Goal: Find specific page/section: Find specific page/section

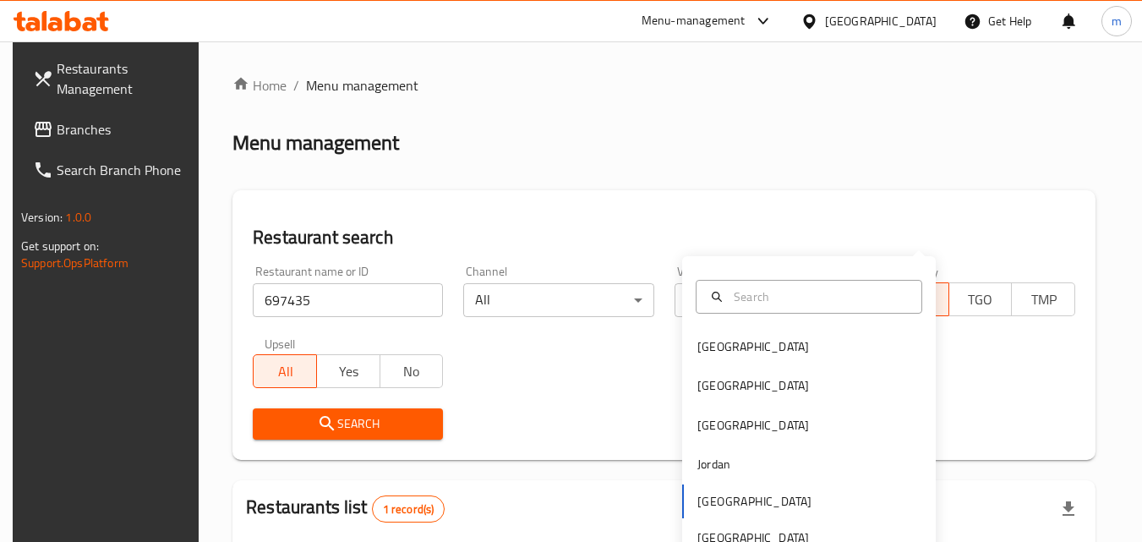
scroll to position [212, 0]
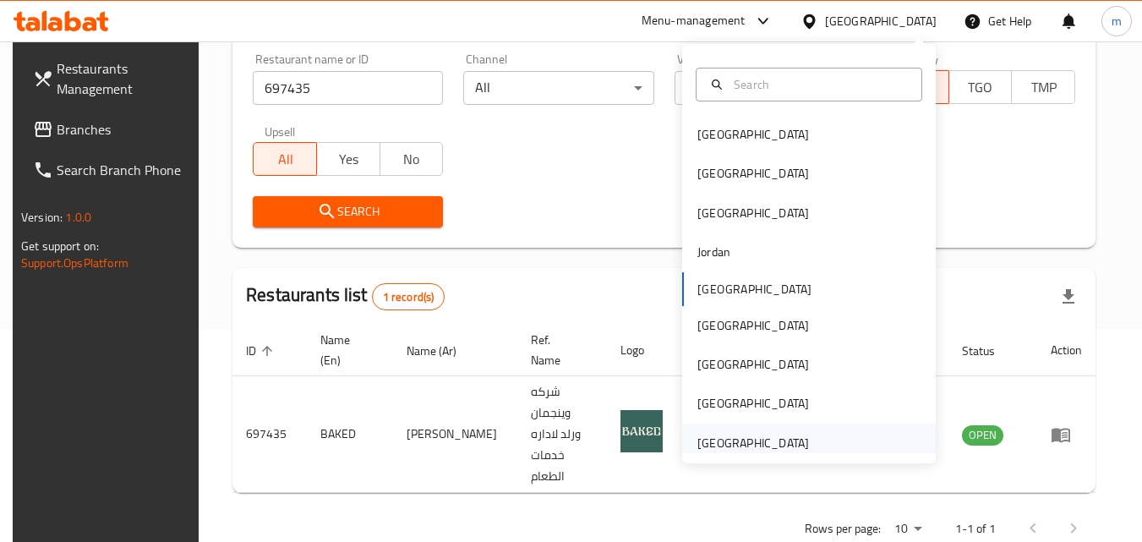
click at [820, 447] on div "[GEOGRAPHIC_DATA]" at bounding box center [809, 443] width 254 height 39
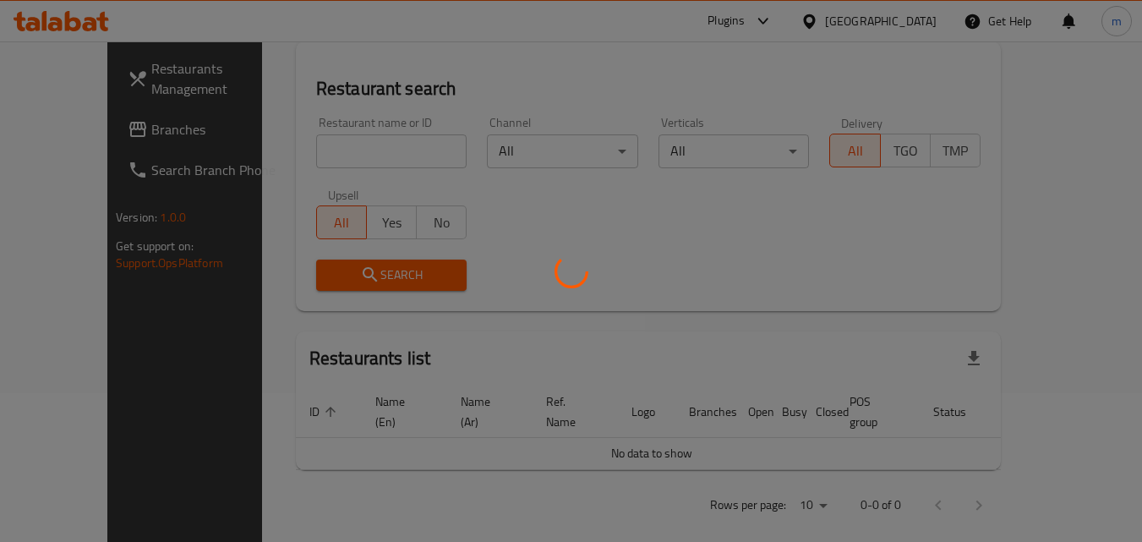
scroll to position [212, 0]
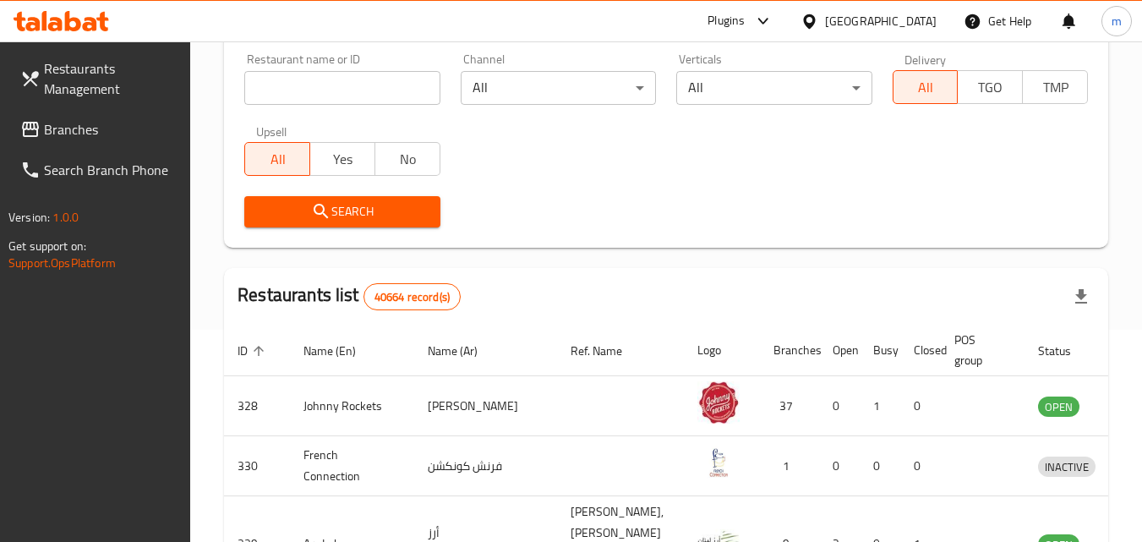
click at [81, 124] on span "Branches" at bounding box center [111, 129] width 134 height 20
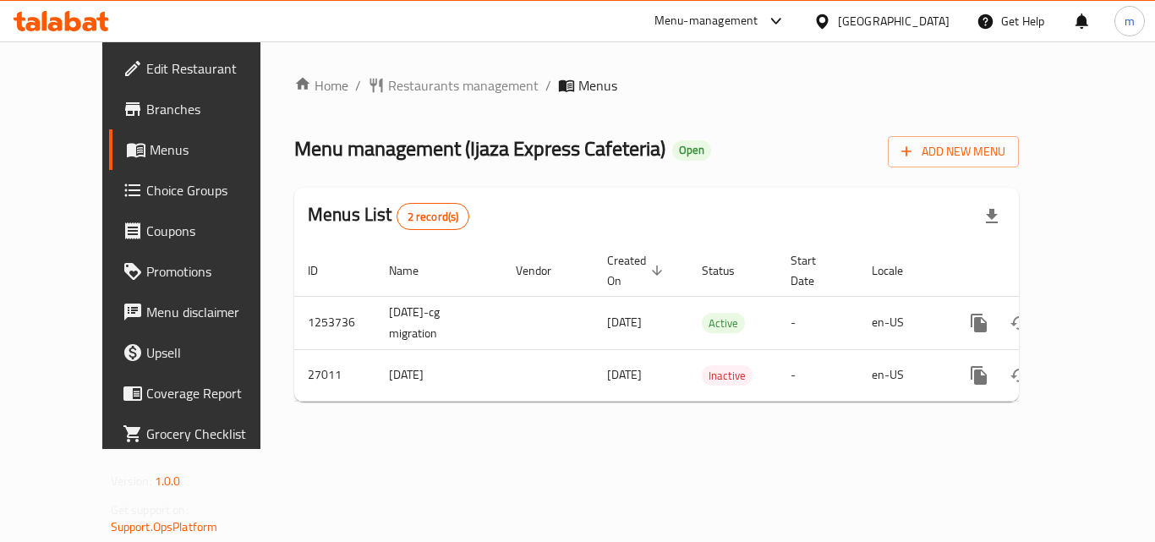
click at [425, 90] on span "Restaurants management" at bounding box center [463, 85] width 151 height 20
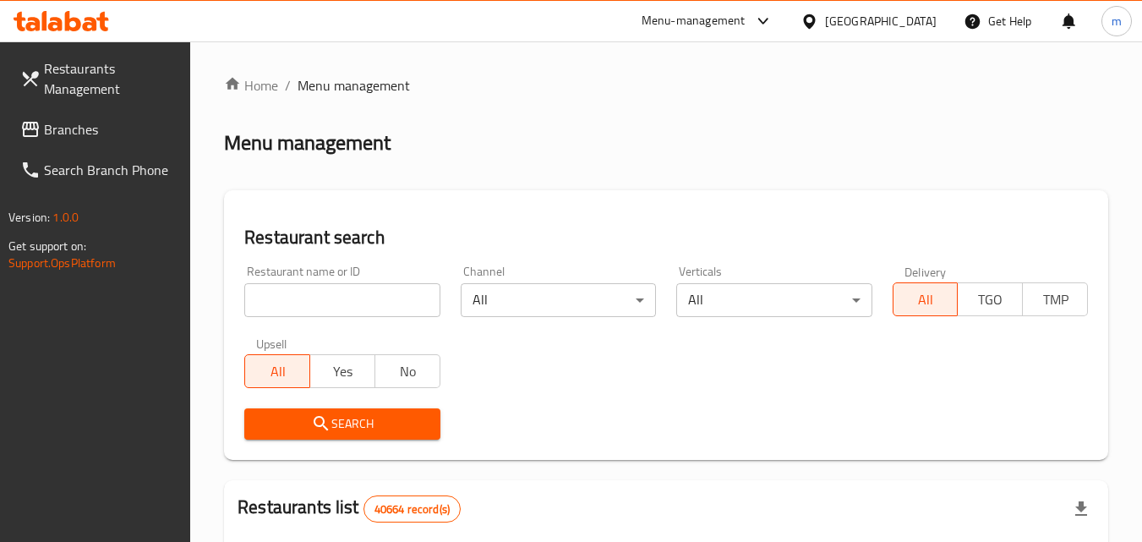
click at [337, 298] on input "search" at bounding box center [341, 300] width 195 height 34
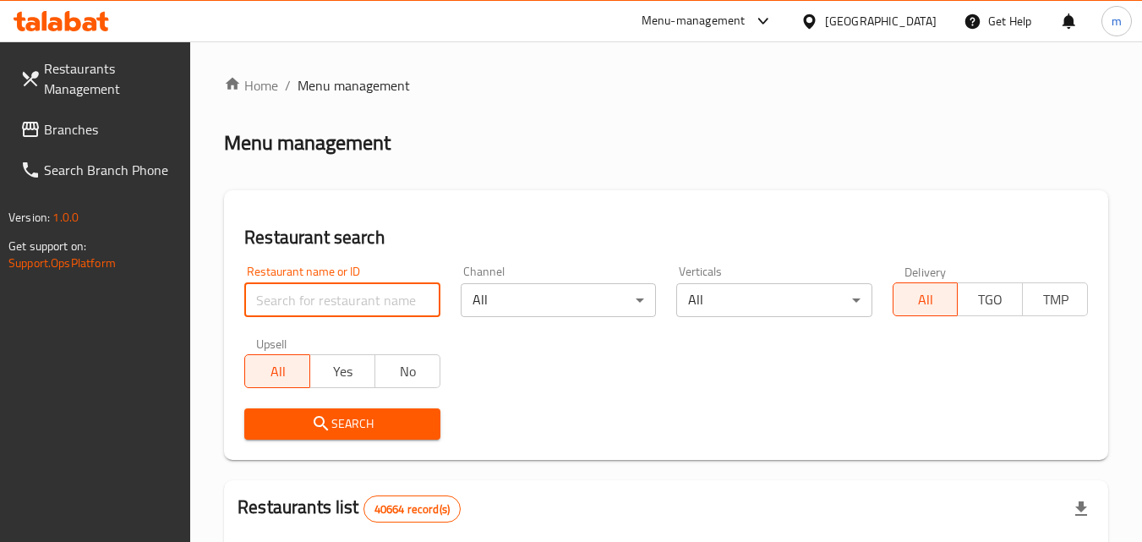
paste input "25592"
type input "25592"
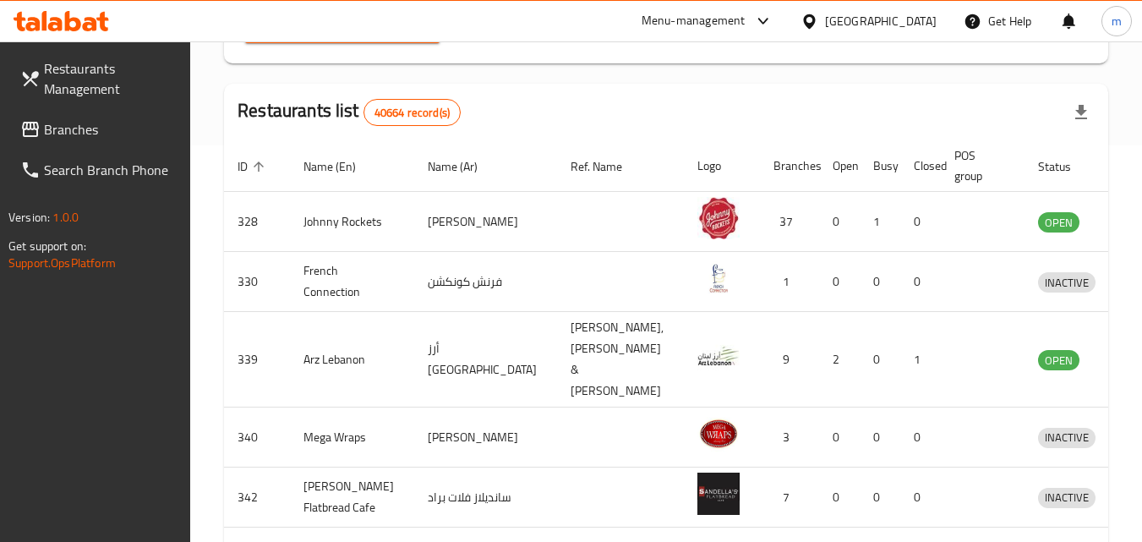
scroll to position [282, 0]
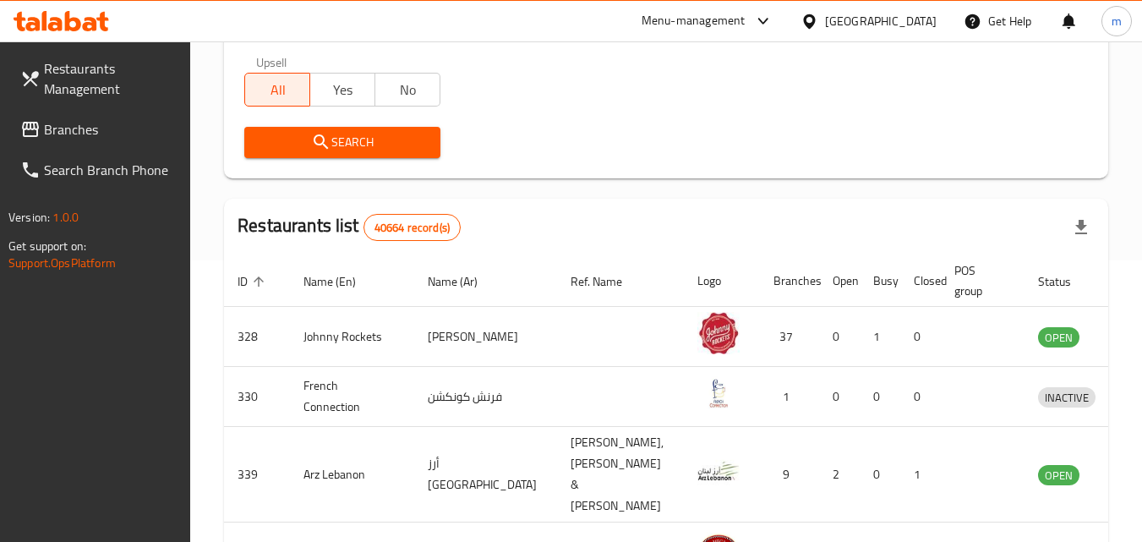
click at [395, 145] on span "Search" at bounding box center [342, 142] width 168 height 21
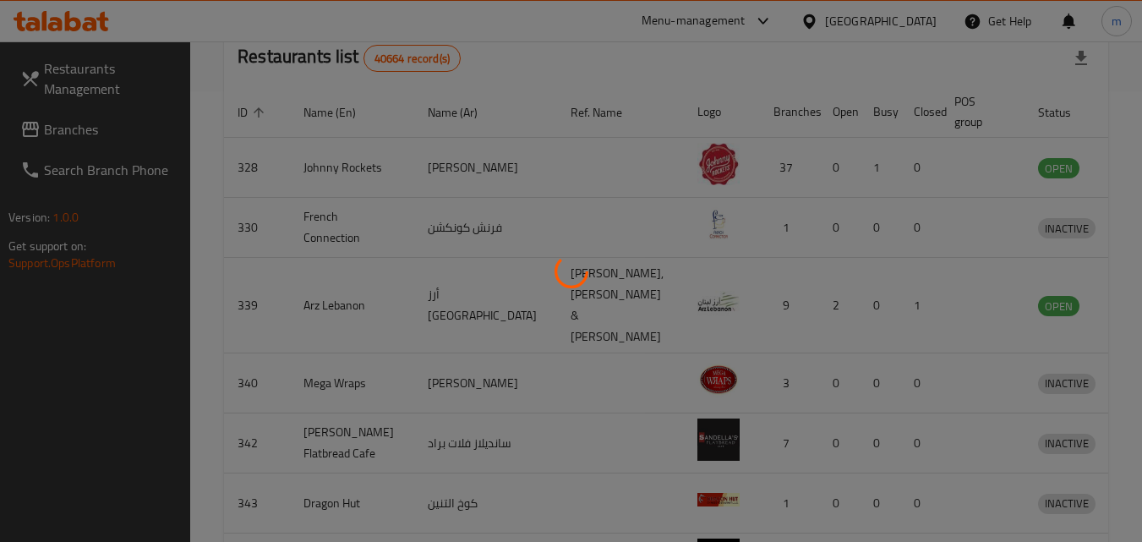
scroll to position [198, 0]
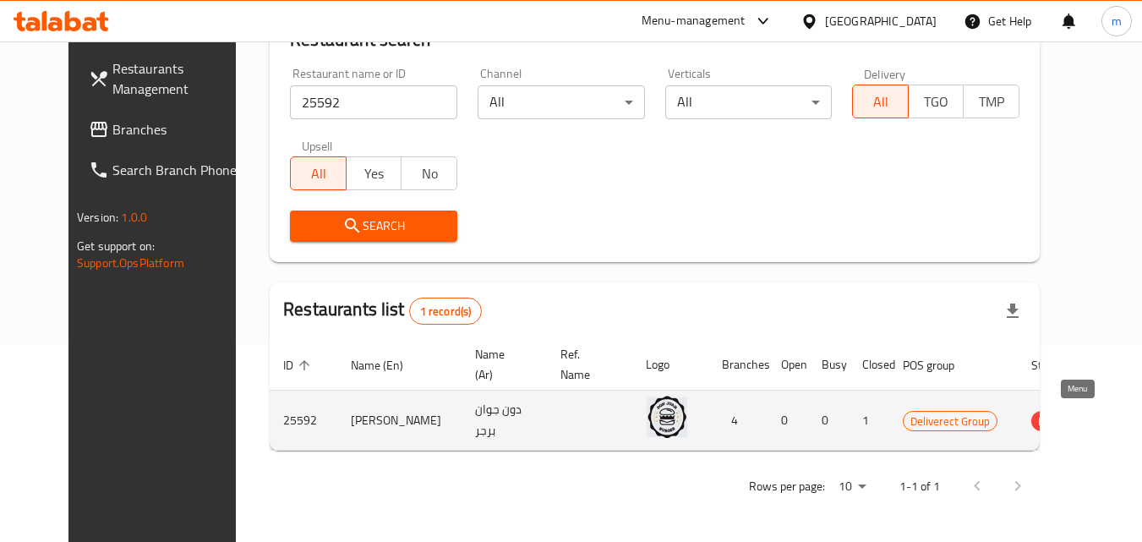
click at [1121, 420] on icon "enhanced table" at bounding box center [1130, 421] width 19 height 14
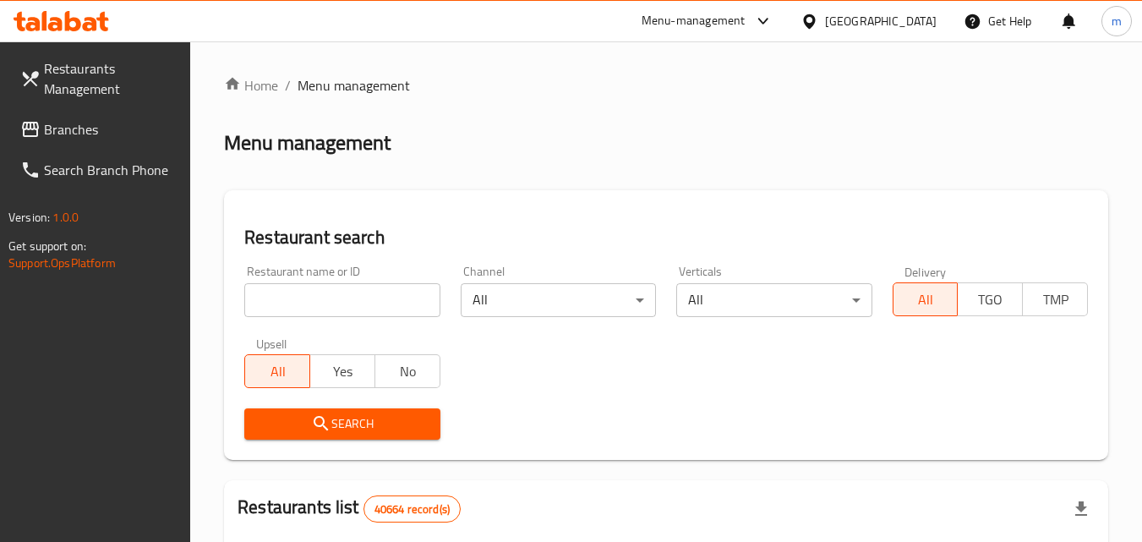
click at [294, 305] on input "search" at bounding box center [341, 300] width 195 height 34
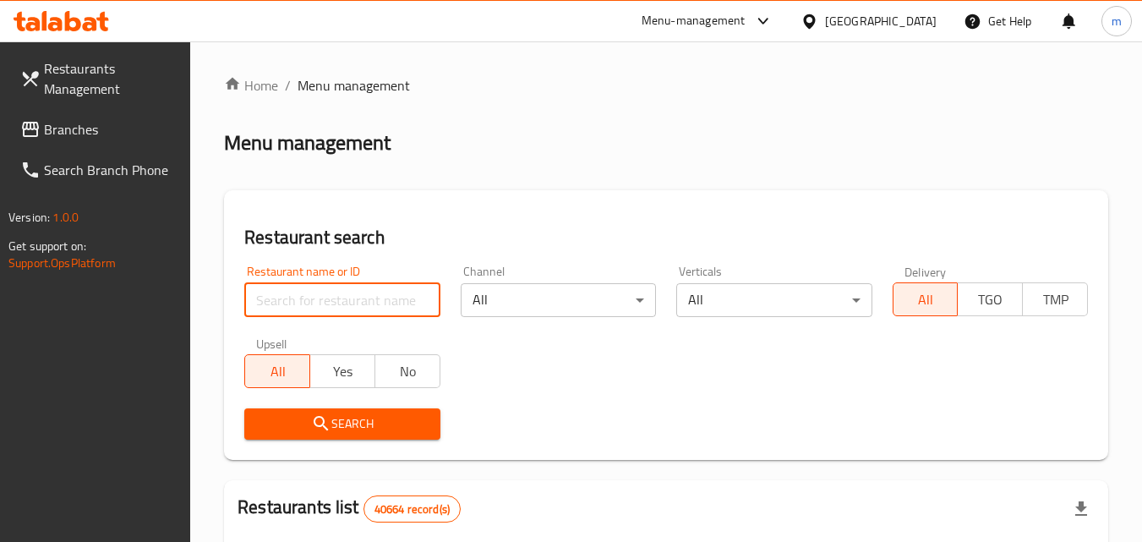
paste input "25592"
type input "25592"
click button "Search" at bounding box center [341, 423] width 195 height 31
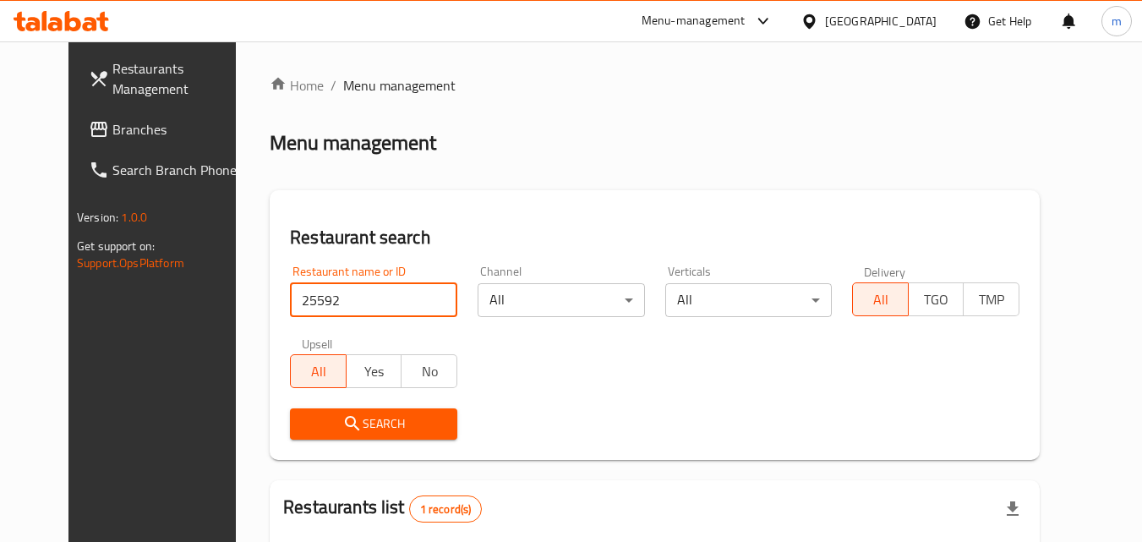
click at [336, 419] on span "Search" at bounding box center [374, 423] width 140 height 21
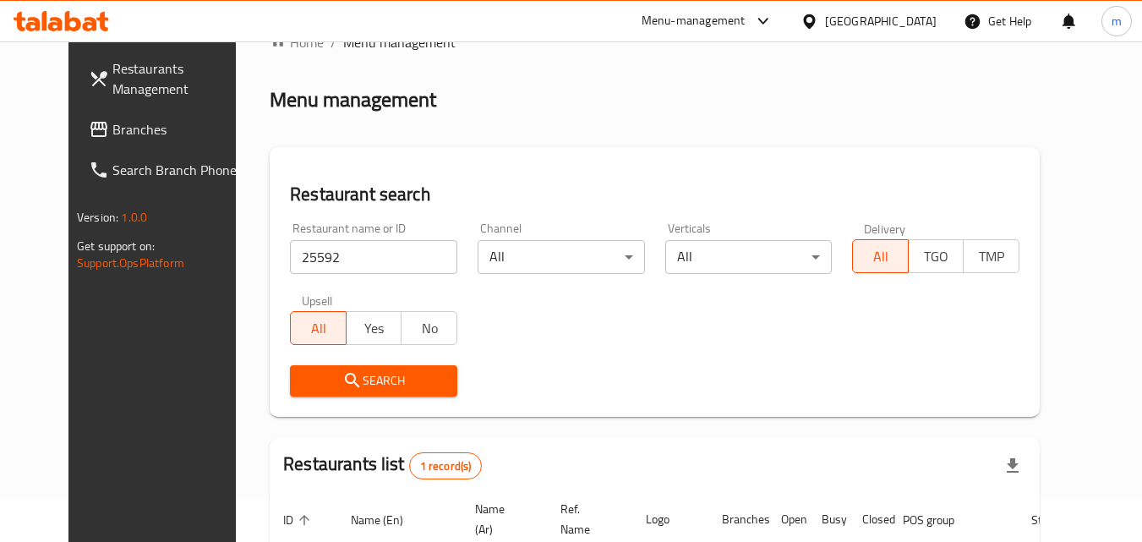
scroll to position [85, 0]
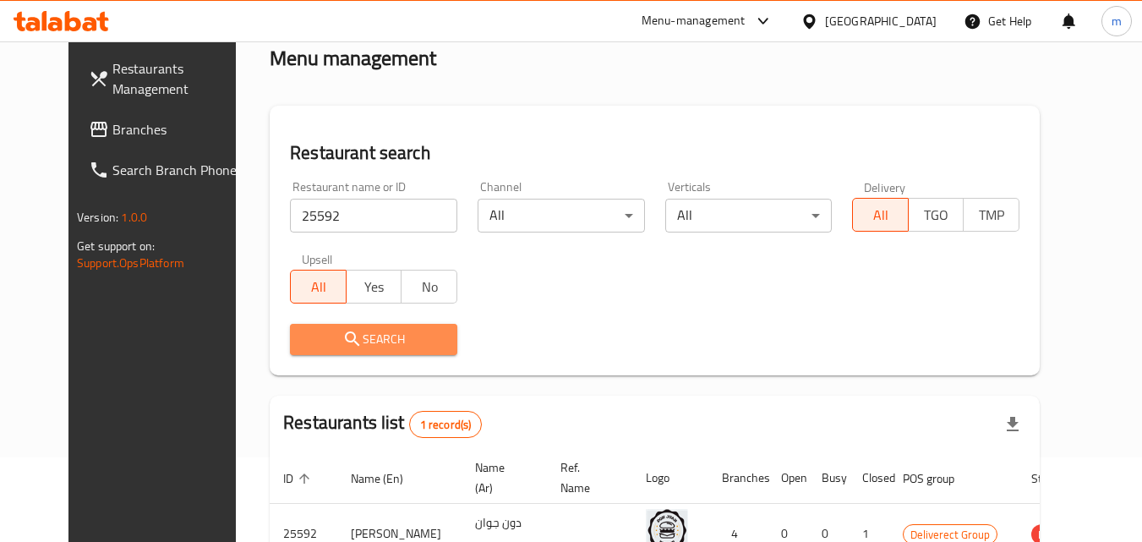
click at [397, 344] on span "Search" at bounding box center [374, 339] width 140 height 21
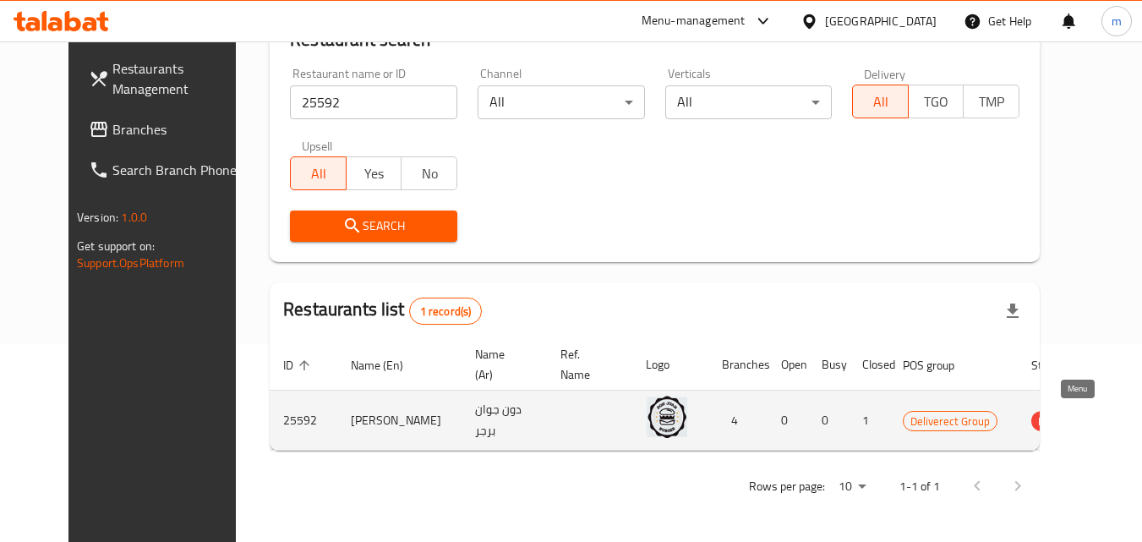
click at [1120, 419] on icon "enhanced table" at bounding box center [1130, 420] width 20 height 20
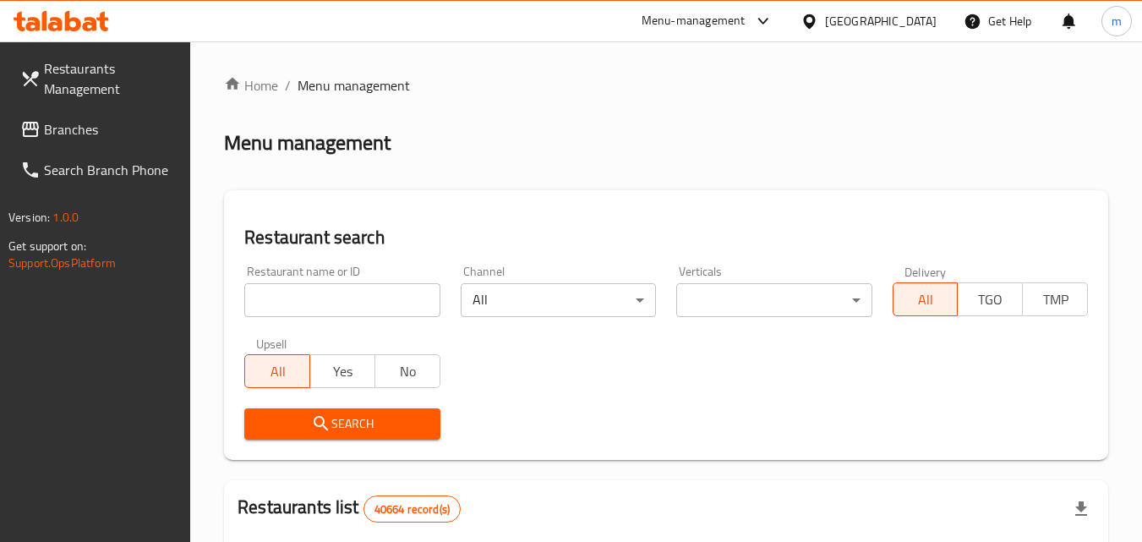
scroll to position [198, 0]
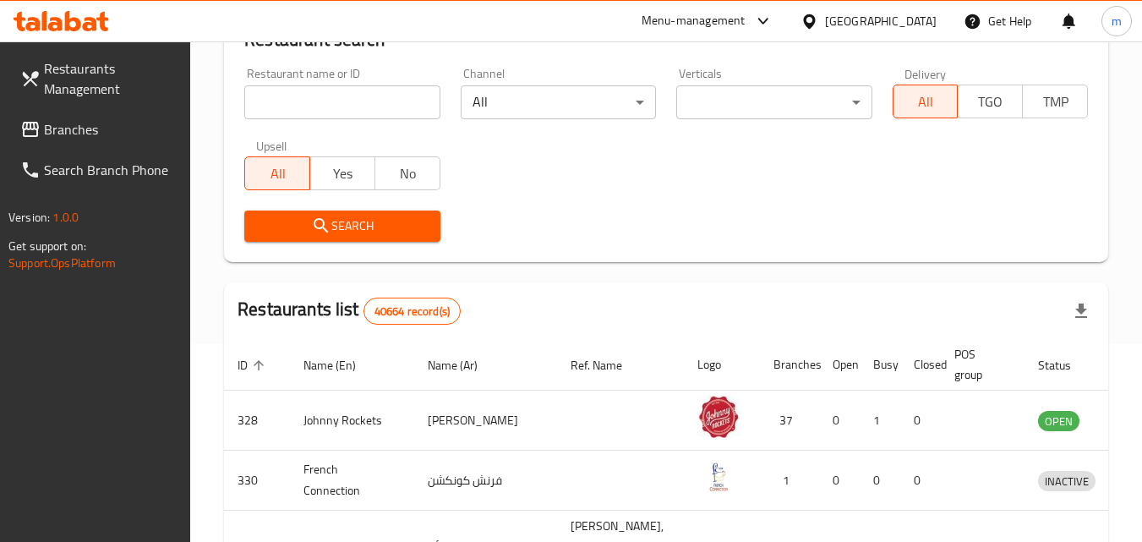
click at [351, 109] on input "search" at bounding box center [341, 102] width 195 height 34
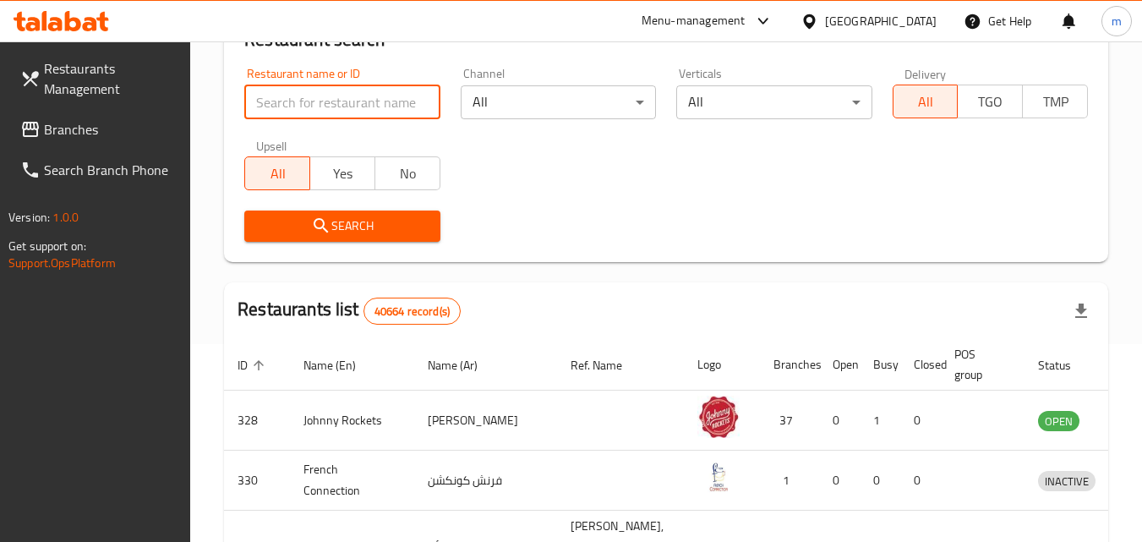
click at [292, 100] on input "search" at bounding box center [341, 102] width 195 height 34
click at [288, 101] on input "search" at bounding box center [341, 102] width 195 height 34
paste input "v"
type input "v"
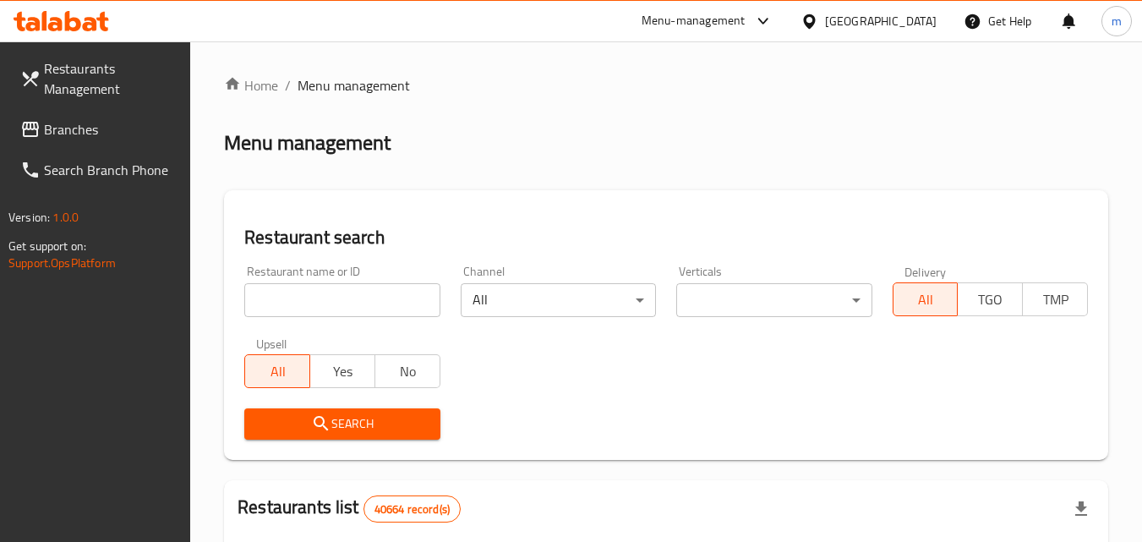
scroll to position [198, 0]
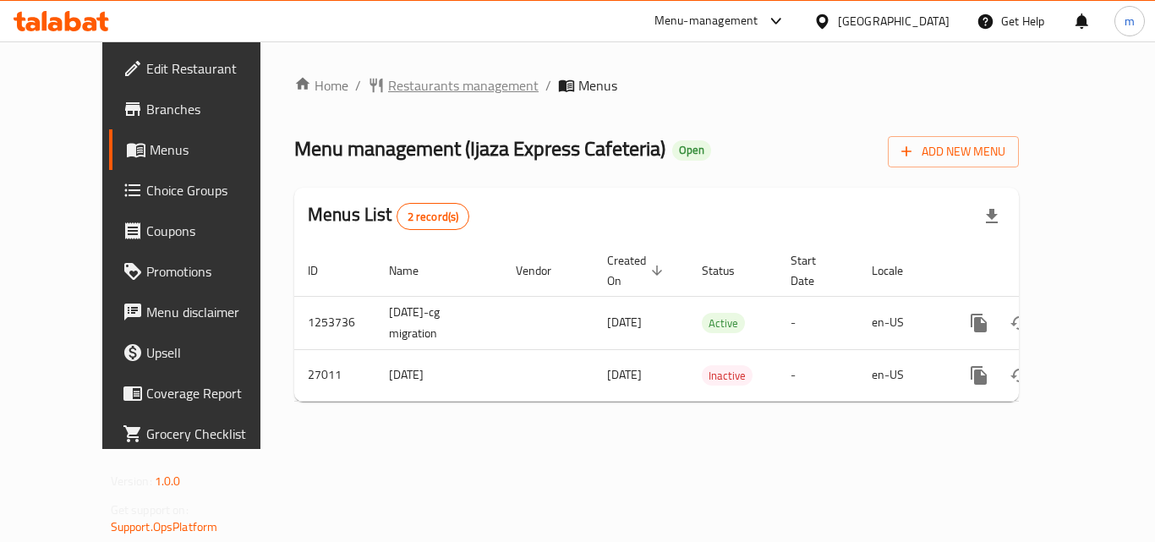
click at [425, 94] on span "Restaurants management" at bounding box center [463, 85] width 151 height 20
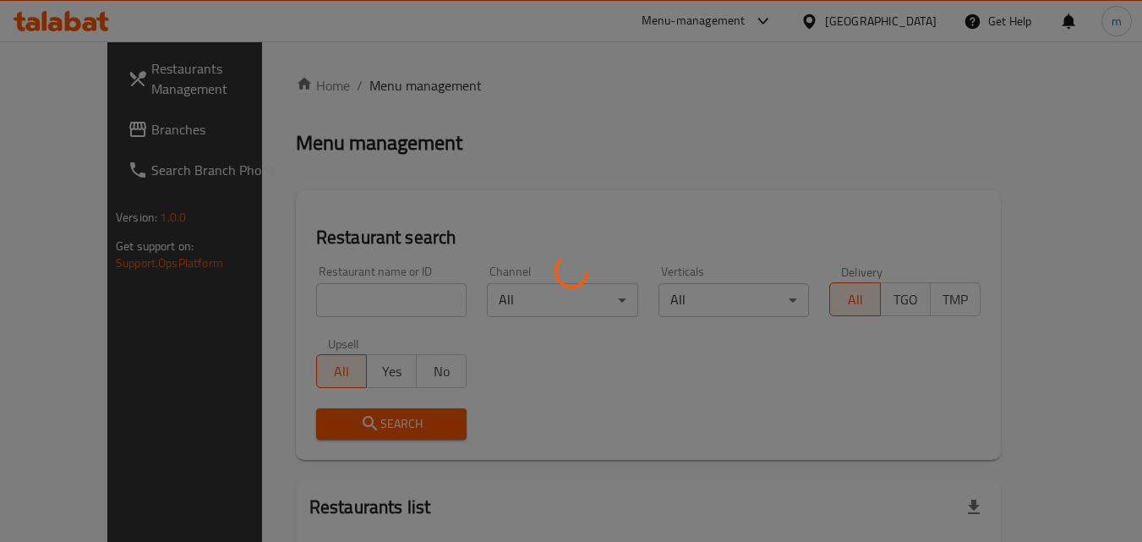
click at [343, 300] on div at bounding box center [571, 271] width 1142 height 542
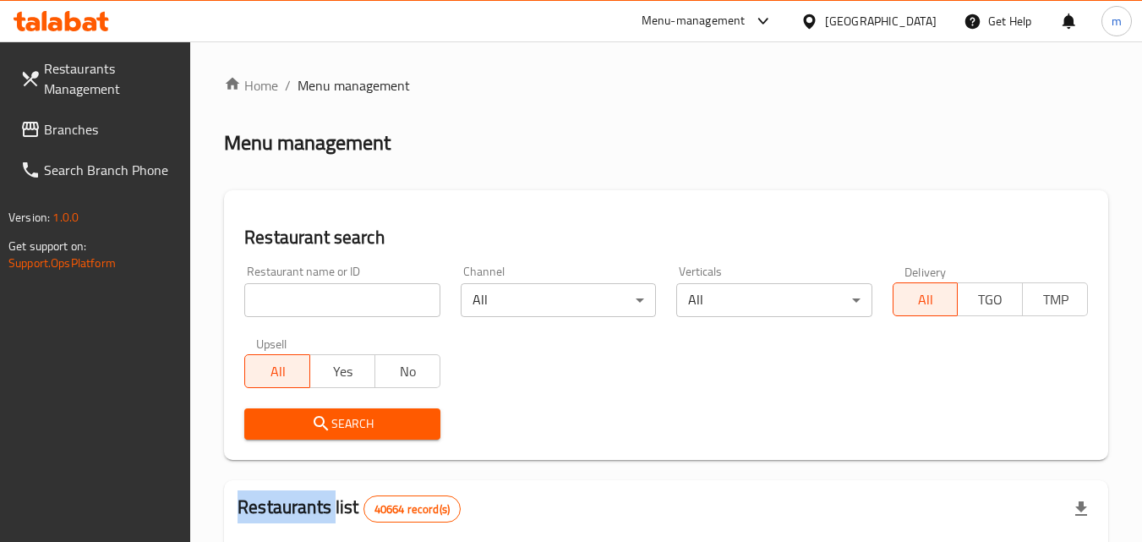
click at [343, 300] on div at bounding box center [571, 271] width 1142 height 542
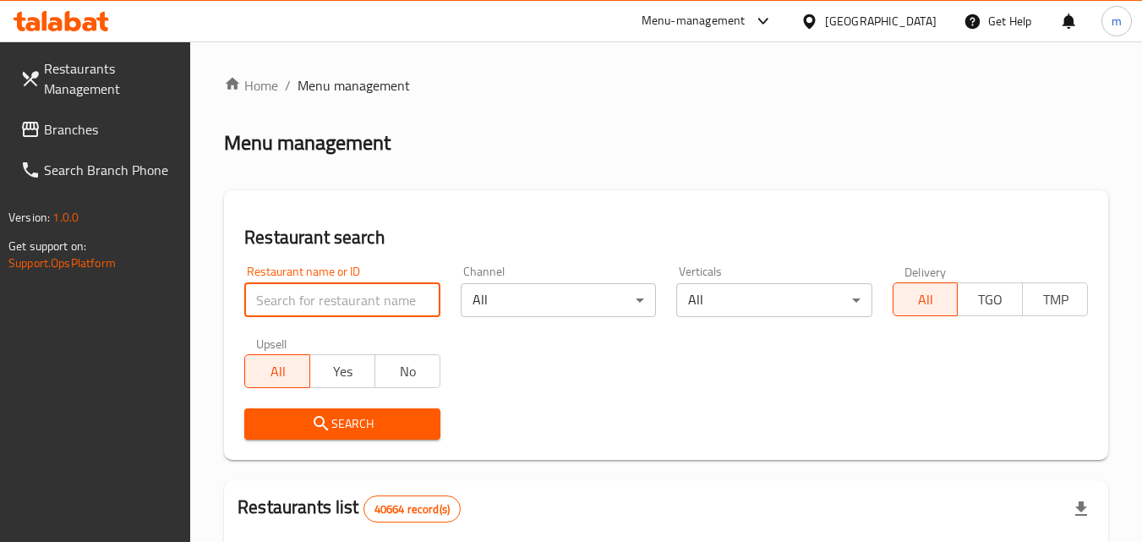
click at [343, 300] on input "search" at bounding box center [341, 300] width 195 height 34
paste input "14042"
type input "14042"
click button "Search" at bounding box center [341, 423] width 195 height 31
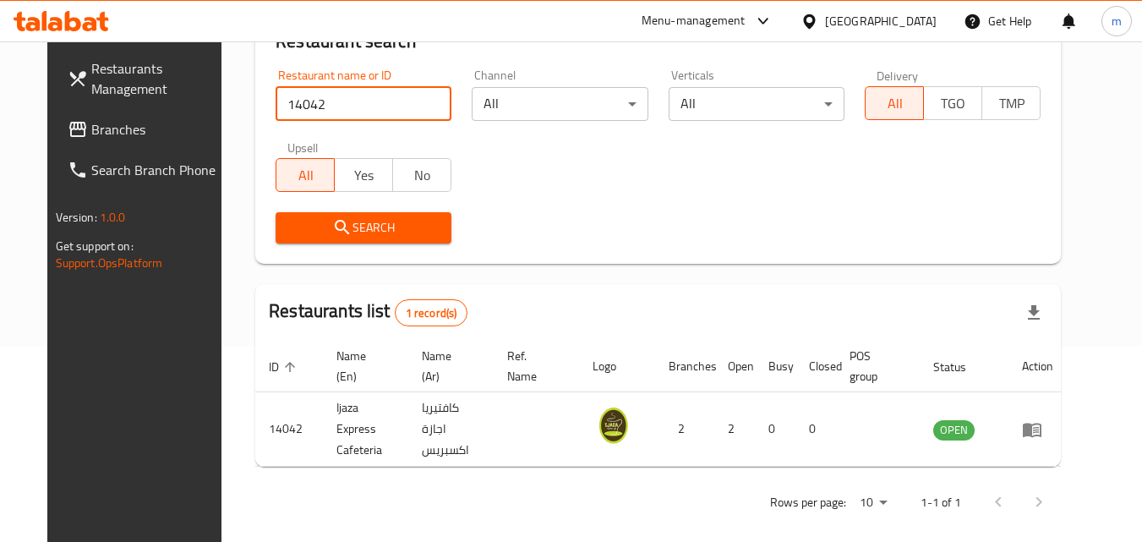
scroll to position [198, 0]
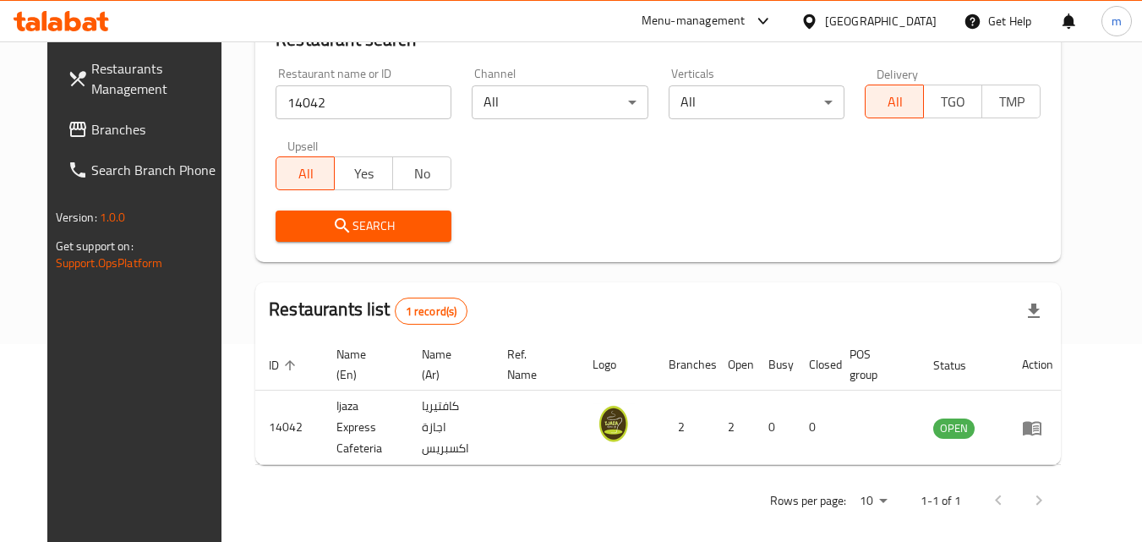
drag, startPoint x: 123, startPoint y: 133, endPoint x: 97, endPoint y: 112, distance: 33.2
click at [123, 133] on span "Branches" at bounding box center [158, 129] width 134 height 20
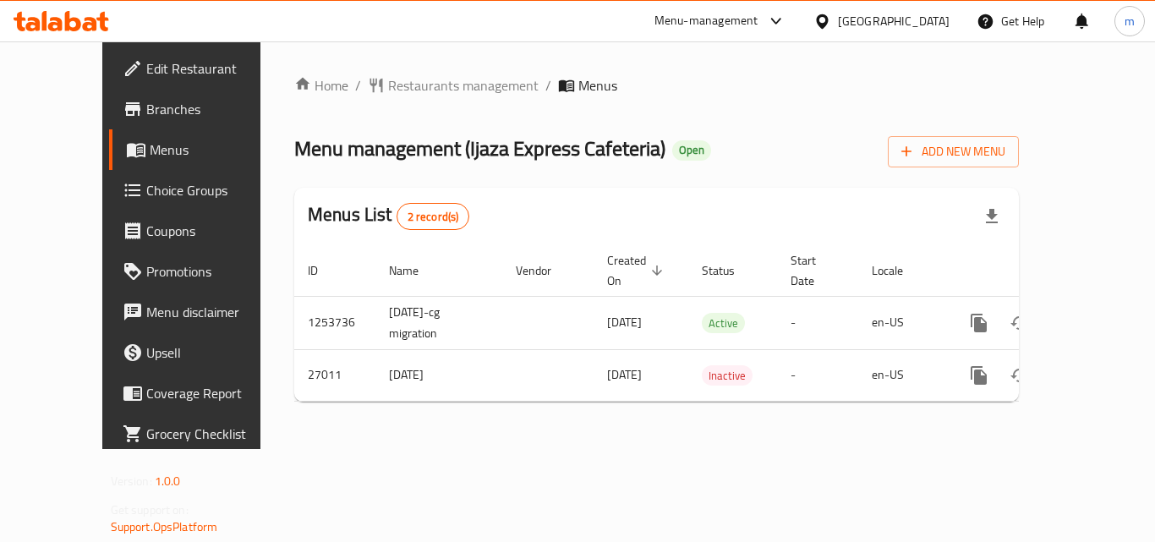
click at [63, 19] on icon at bounding box center [62, 21] width 96 height 20
click at [389, 90] on span "Restaurants management" at bounding box center [463, 85] width 151 height 20
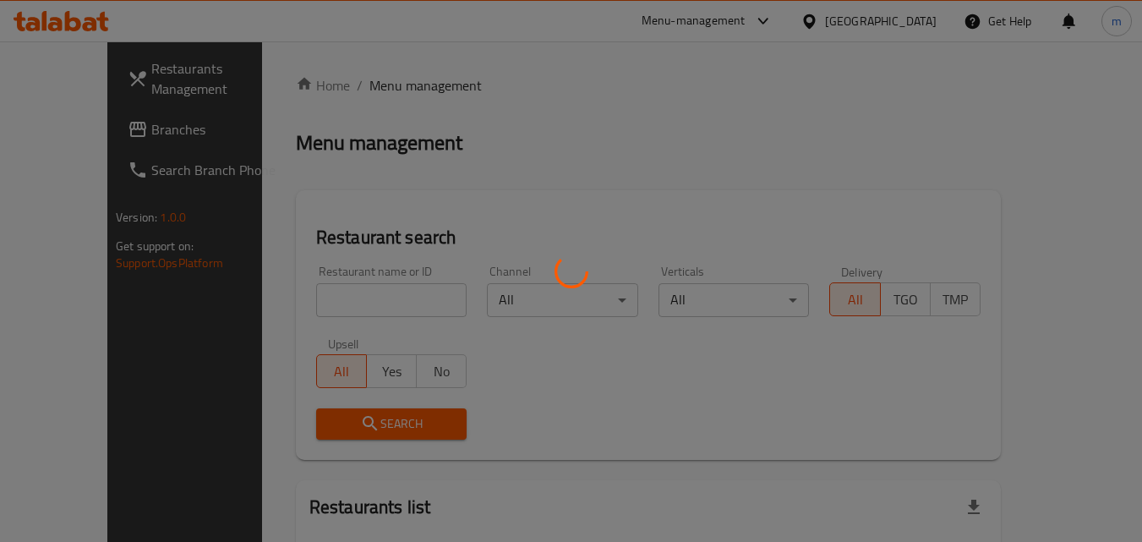
click at [346, 300] on div at bounding box center [571, 271] width 1142 height 542
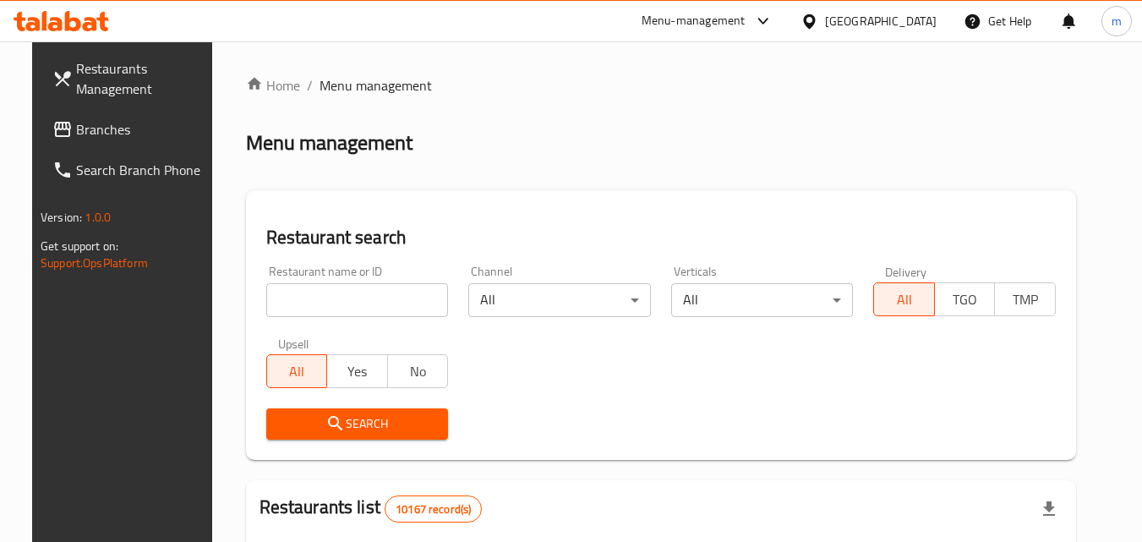
click at [346, 300] on input "search" at bounding box center [357, 300] width 183 height 34
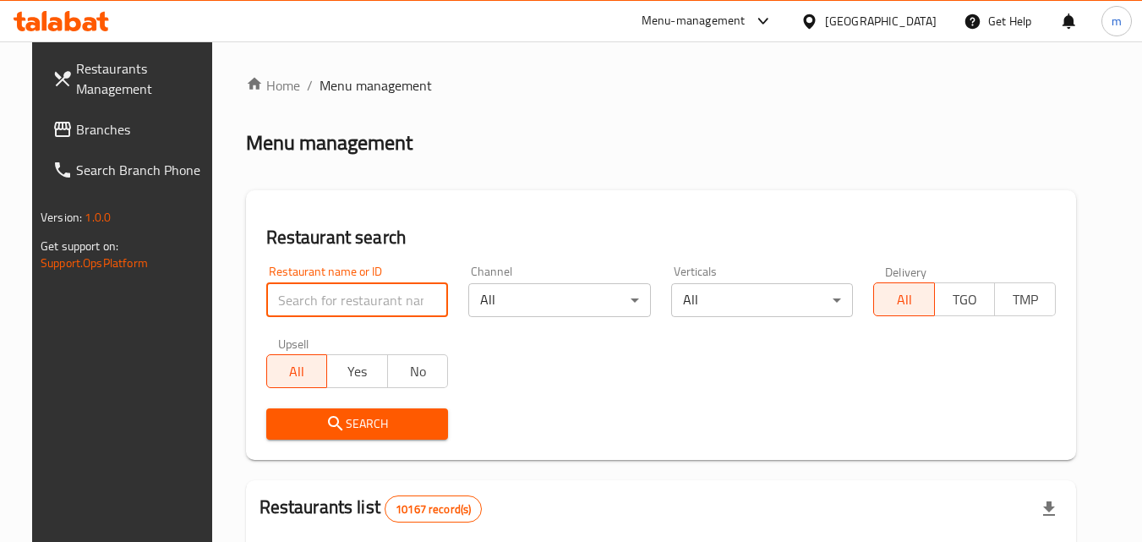
paste input "691693"
type input "691693"
click button "Search" at bounding box center [357, 423] width 183 height 31
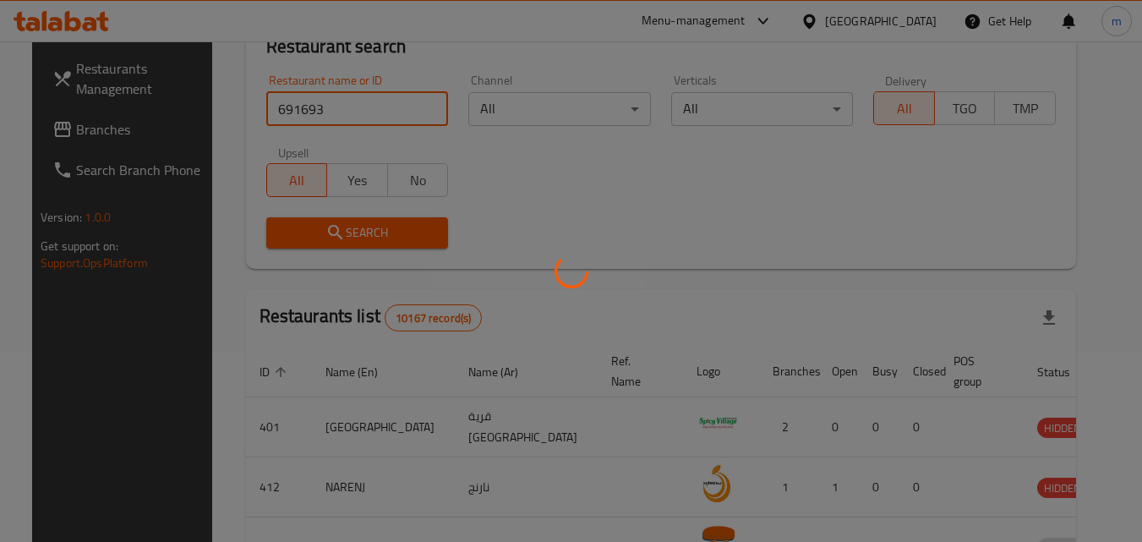
scroll to position [198, 0]
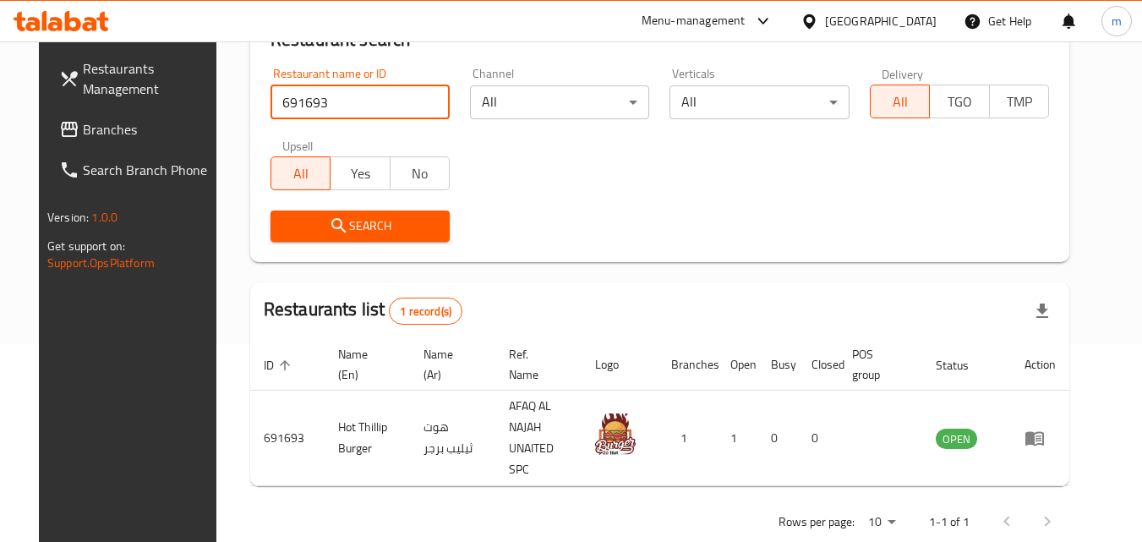
click at [912, 16] on div "Oman" at bounding box center [881, 21] width 112 height 19
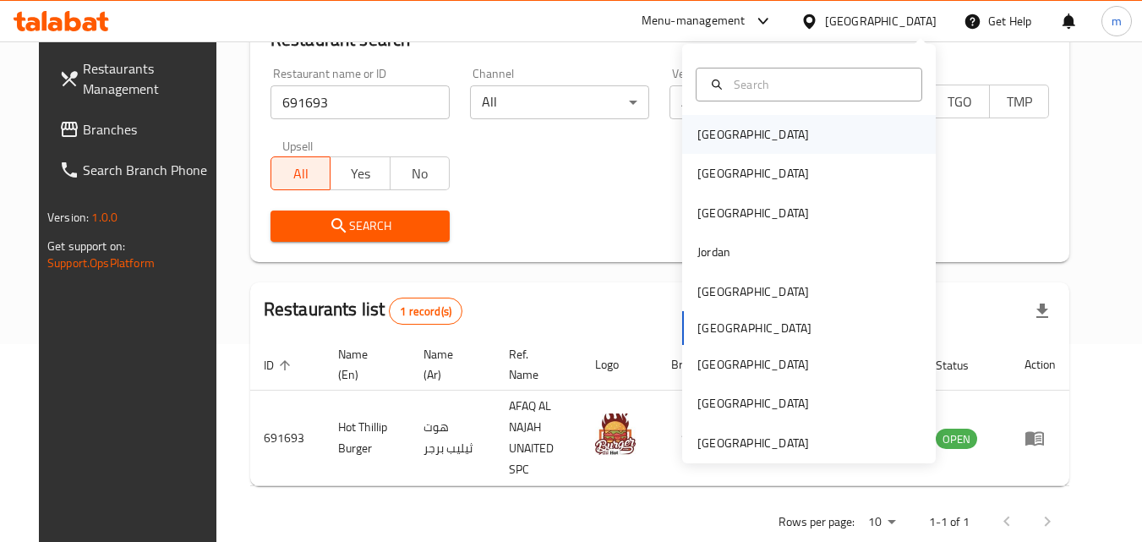
click at [709, 133] on div "[GEOGRAPHIC_DATA]" at bounding box center [754, 134] width 112 height 19
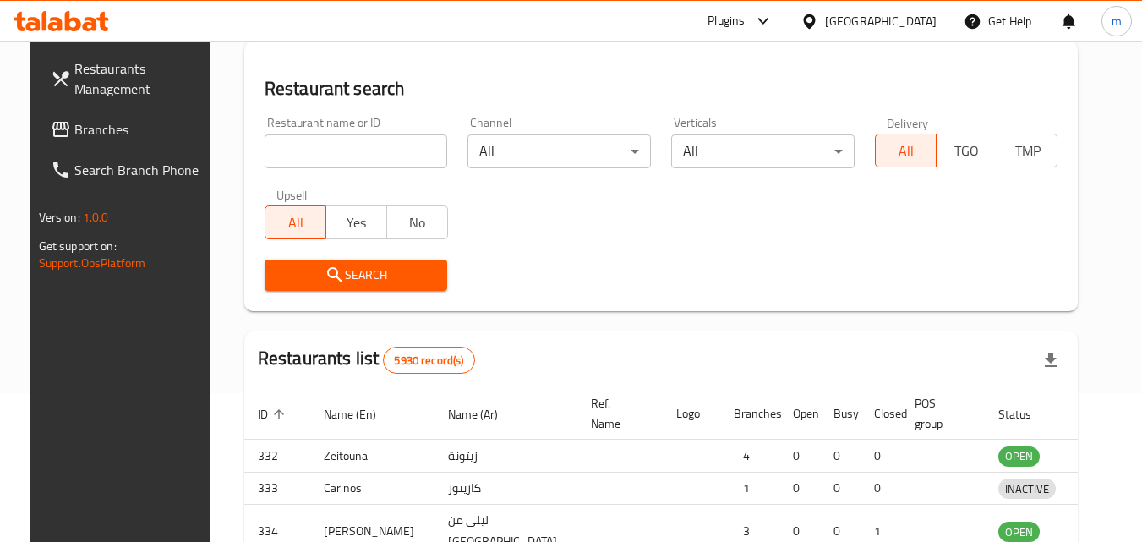
scroll to position [198, 0]
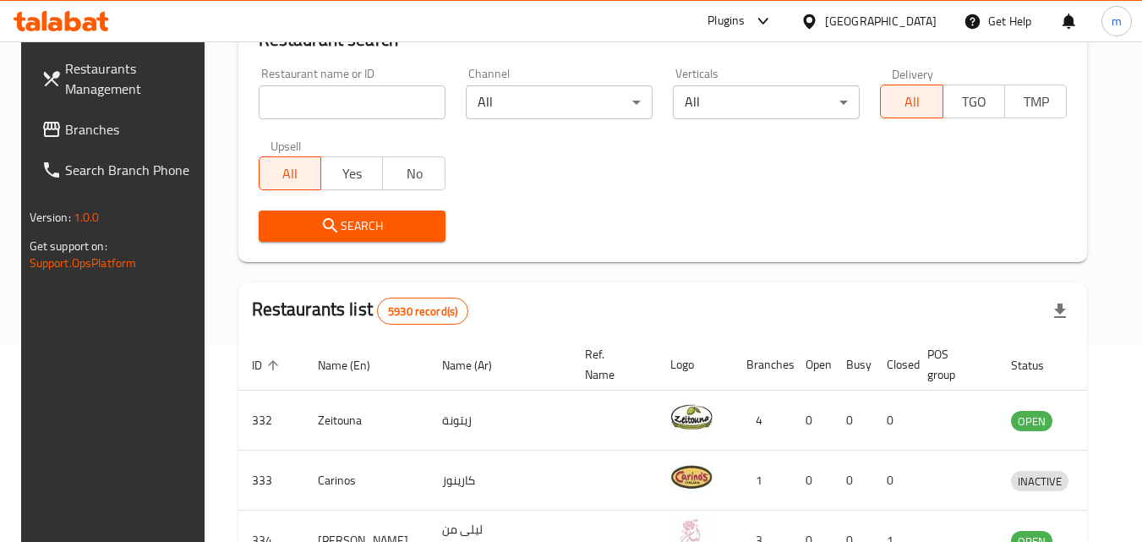
click at [98, 117] on link "Branches" at bounding box center [120, 129] width 184 height 41
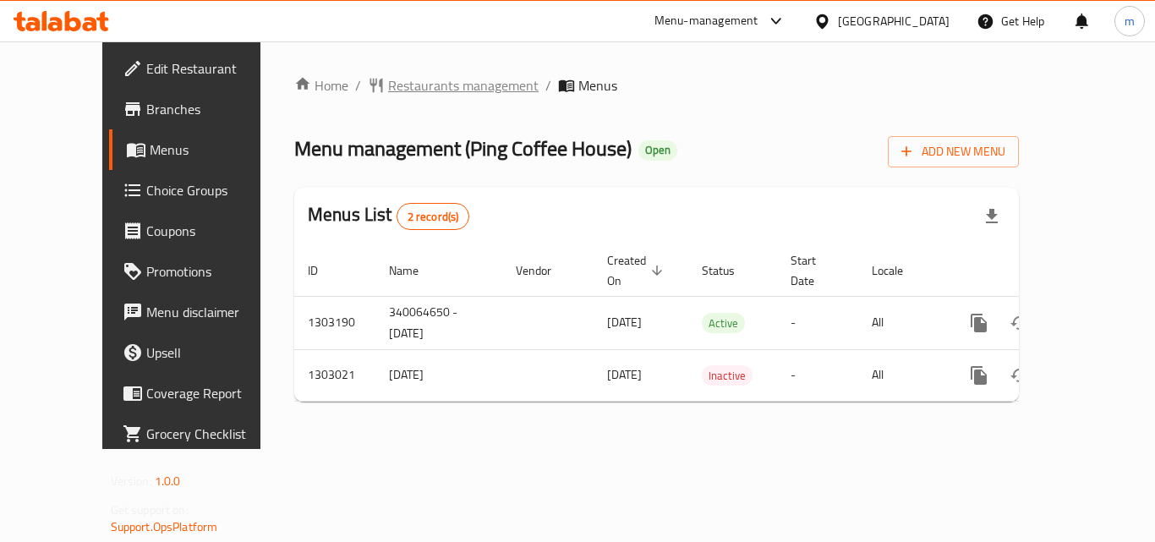
click at [411, 86] on span "Restaurants management" at bounding box center [463, 85] width 151 height 20
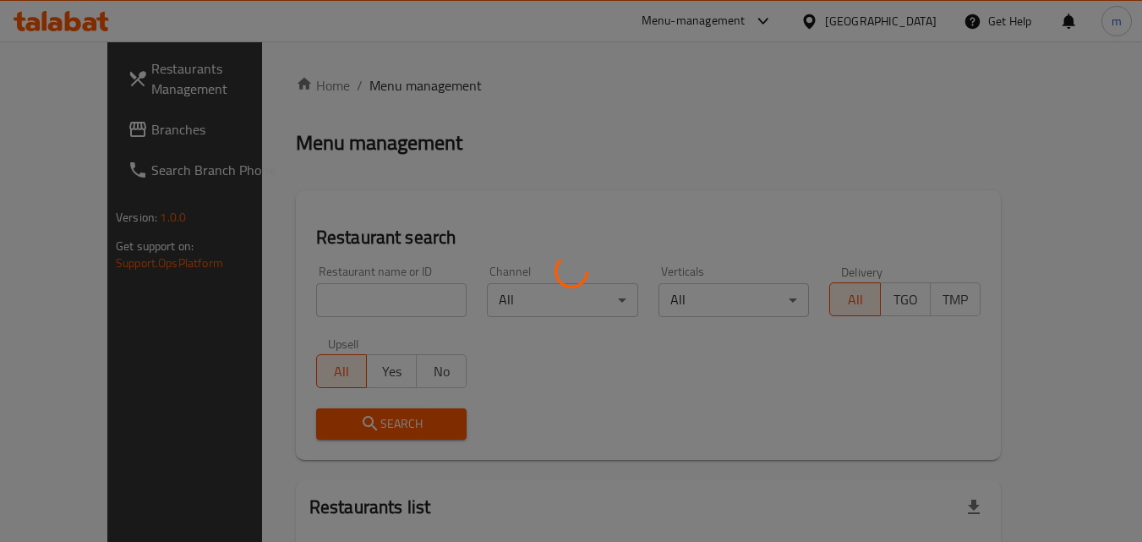
click at [326, 293] on div at bounding box center [571, 271] width 1142 height 542
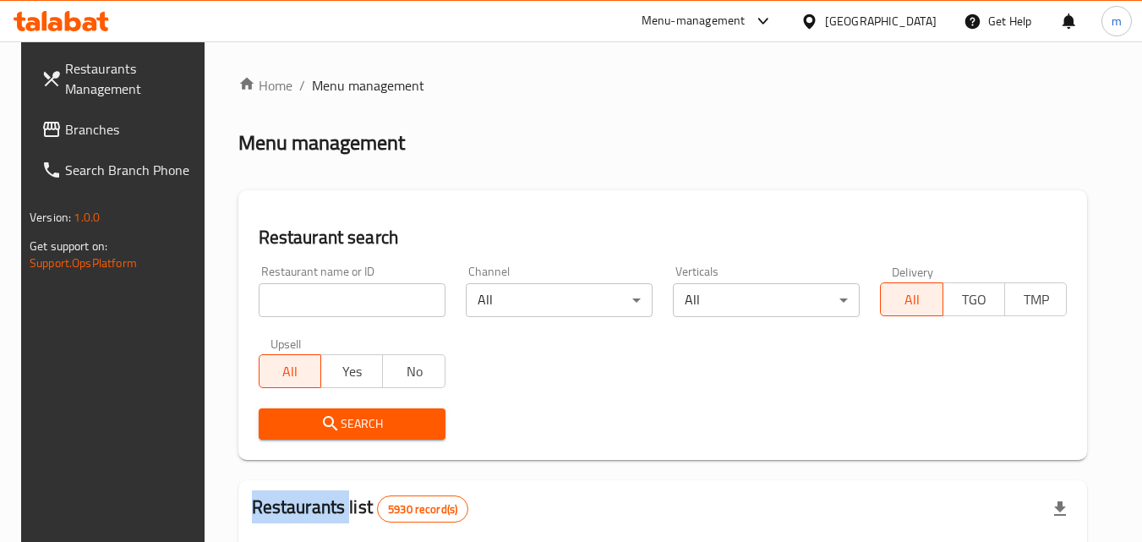
click at [354, 293] on input "search" at bounding box center [352, 300] width 187 height 34
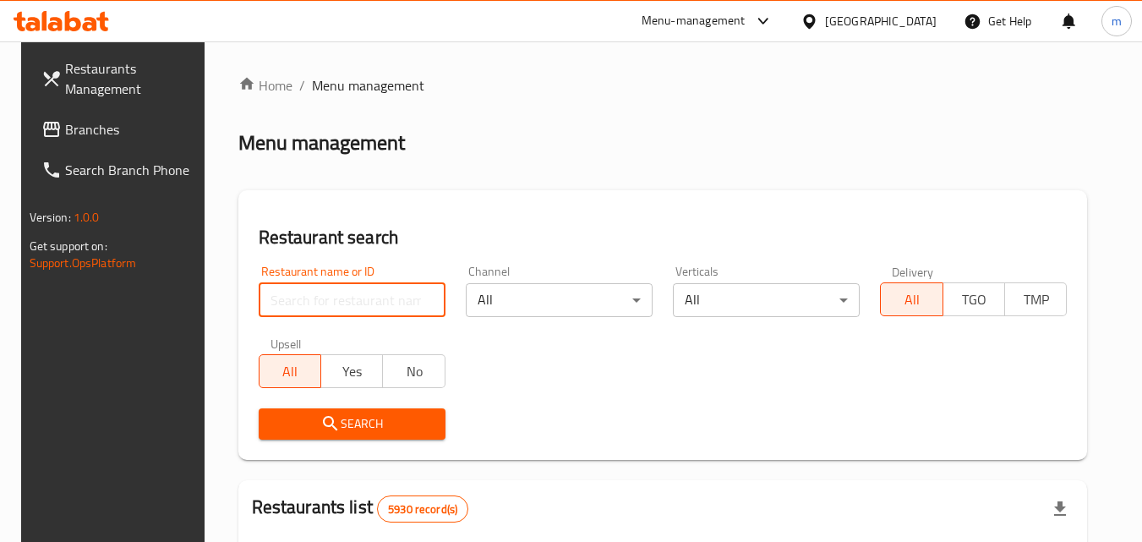
paste input "702646"
type input "702646"
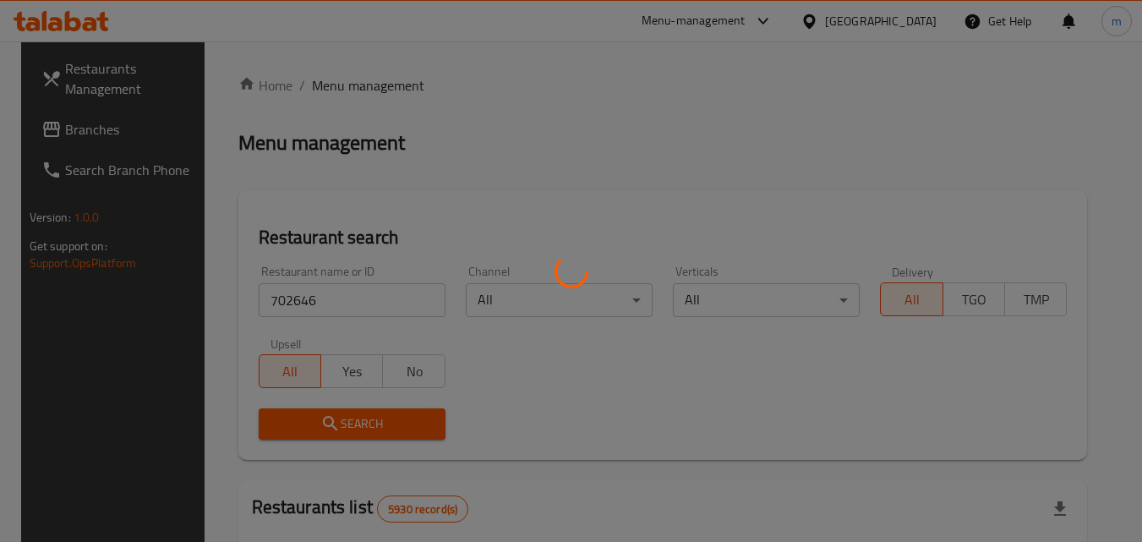
scroll to position [212, 0]
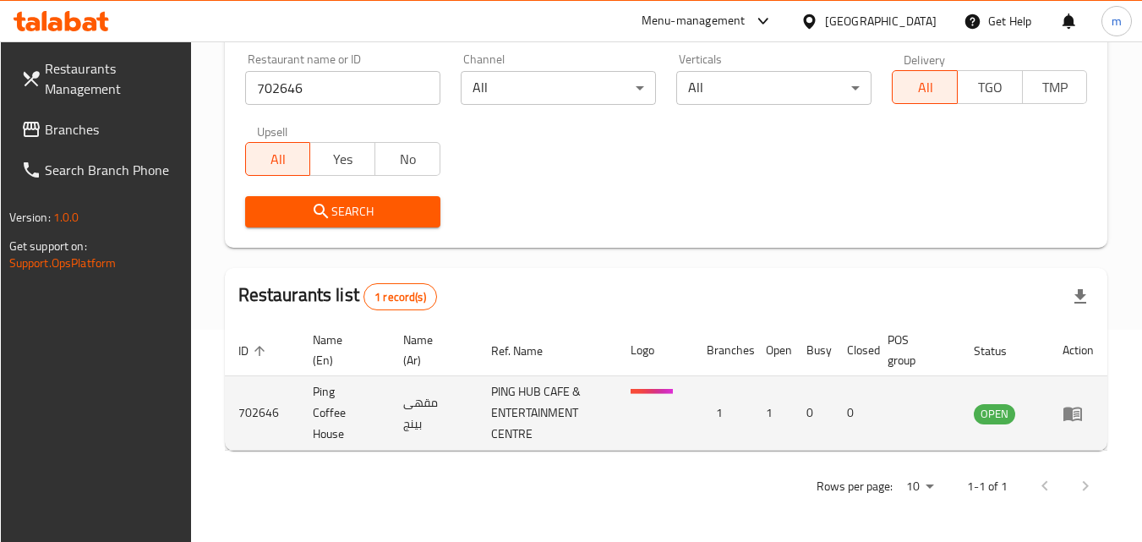
click at [649, 397] on img "enhanced table" at bounding box center [652, 410] width 42 height 42
click at [649, 391] on img "enhanced table" at bounding box center [652, 410] width 42 height 42
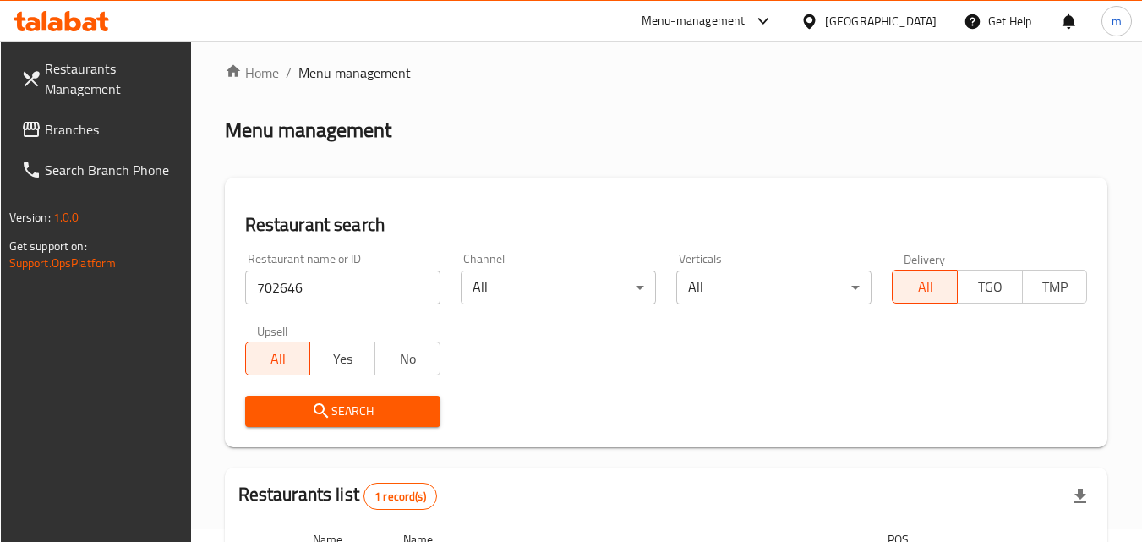
scroll to position [0, 0]
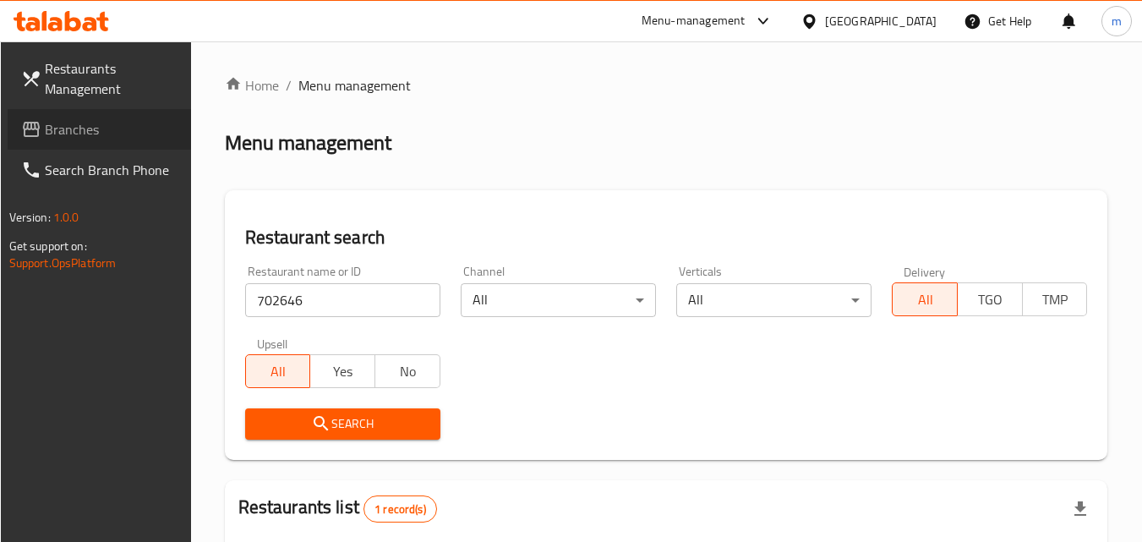
click at [101, 134] on span "Branches" at bounding box center [112, 129] width 134 height 20
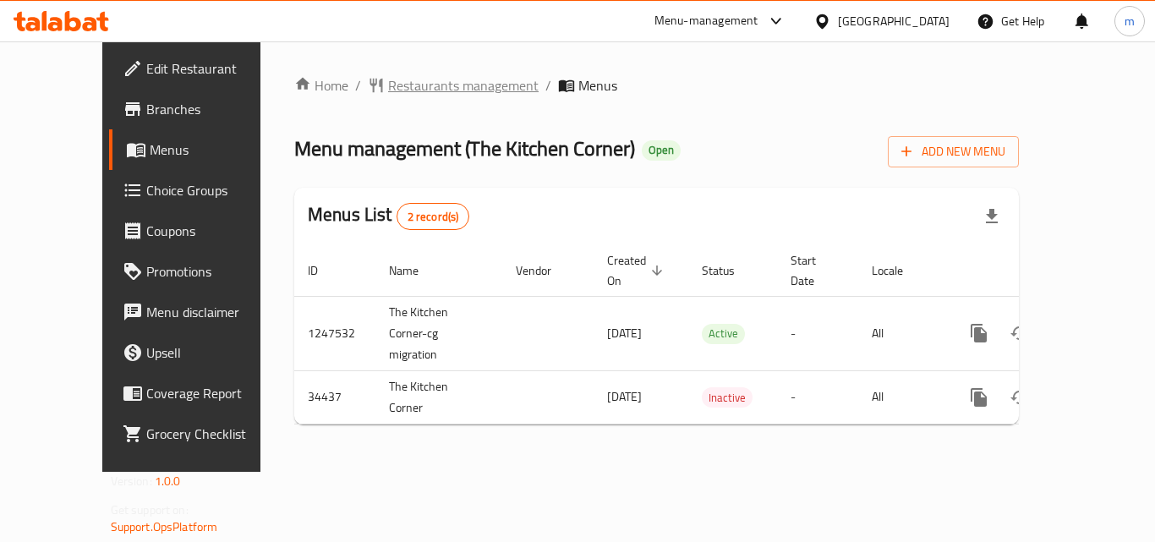
click at [388, 79] on span "Restaurants management" at bounding box center [463, 85] width 151 height 20
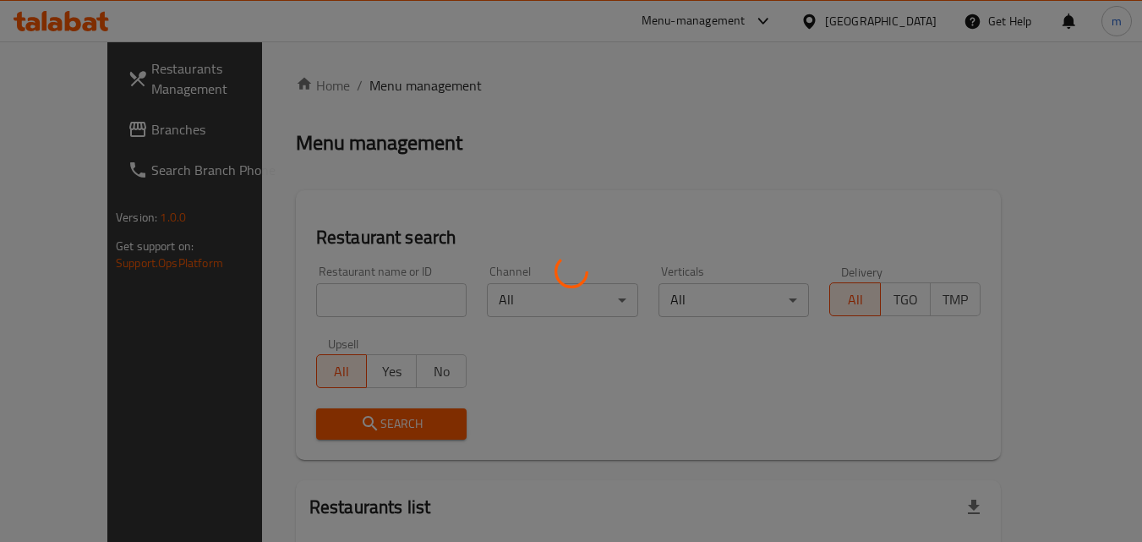
click at [337, 308] on div at bounding box center [571, 271] width 1142 height 542
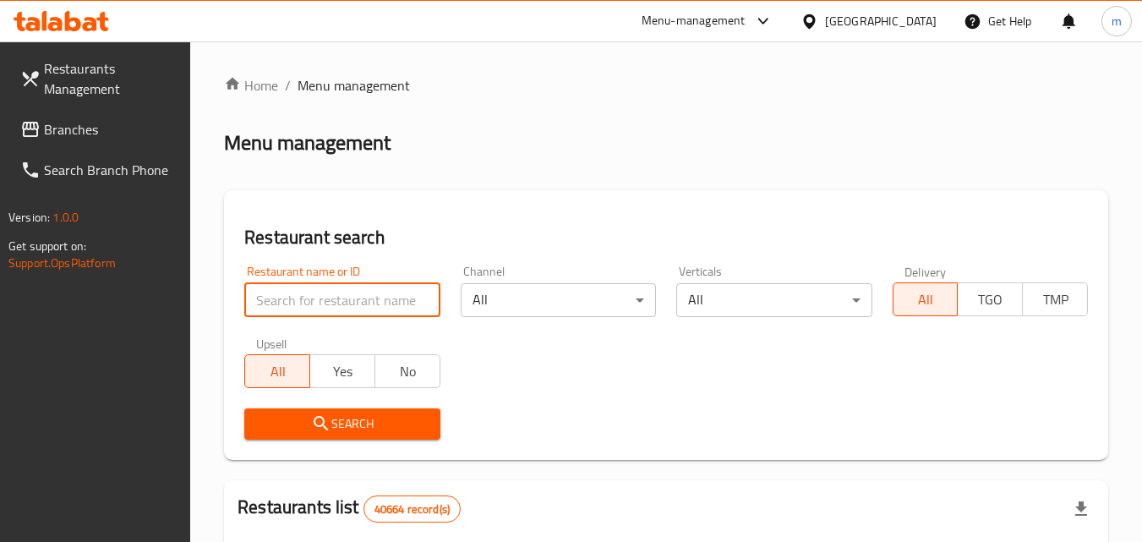
click at [337, 308] on input "search" at bounding box center [341, 300] width 195 height 34
paste input "17740"
type input "17740"
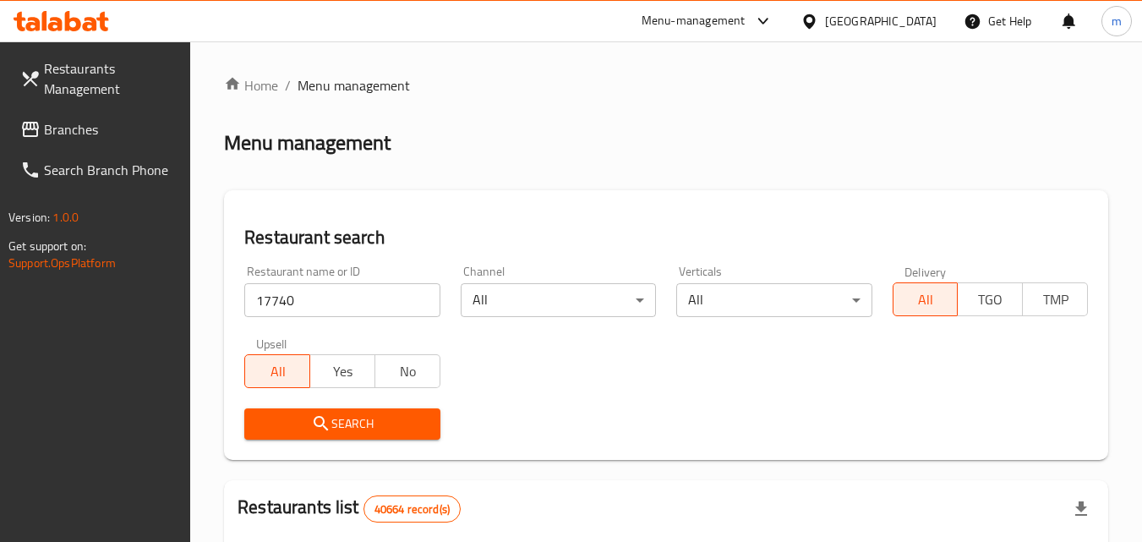
click at [367, 426] on span "Search" at bounding box center [342, 423] width 168 height 21
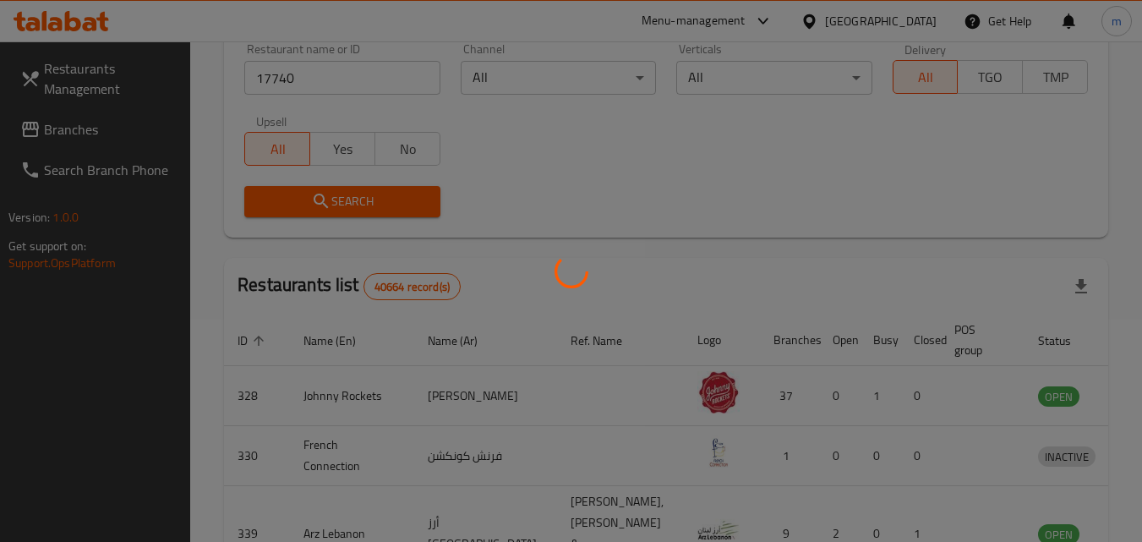
scroll to position [198, 0]
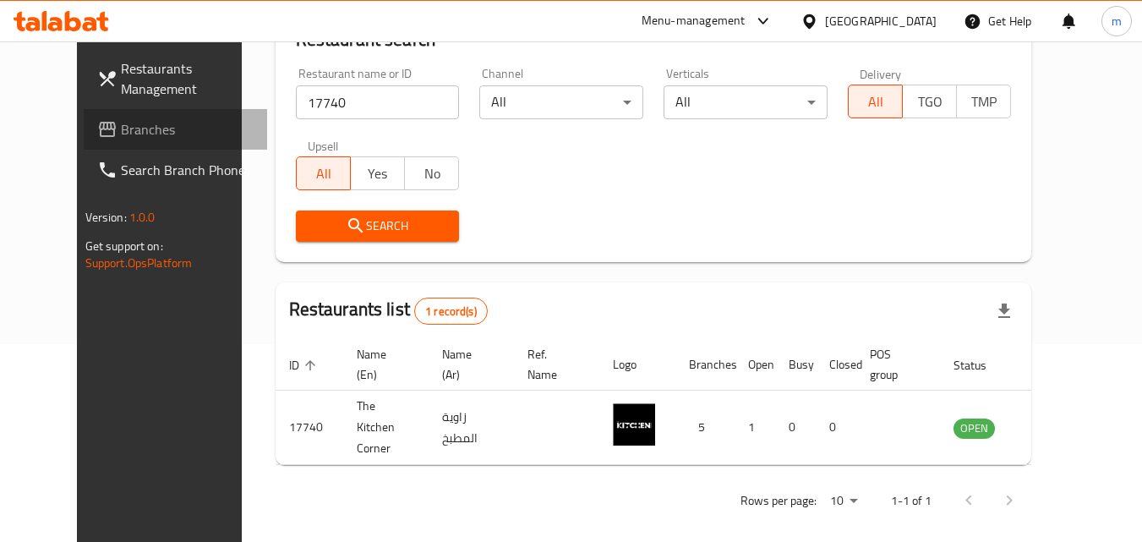
click at [121, 129] on span "Branches" at bounding box center [188, 129] width 134 height 20
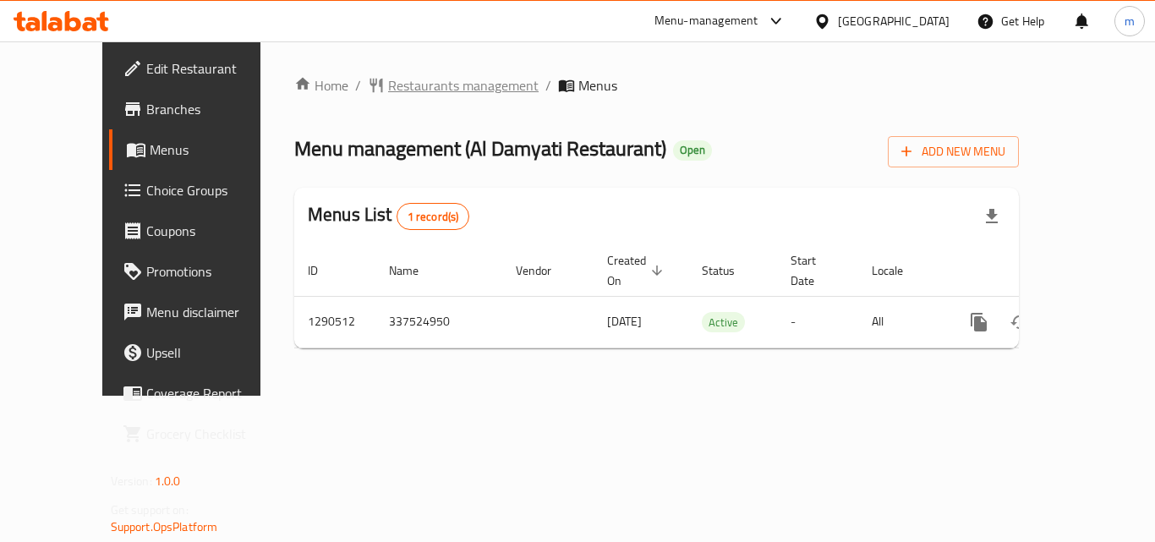
click at [411, 85] on span "Restaurants management" at bounding box center [463, 85] width 151 height 20
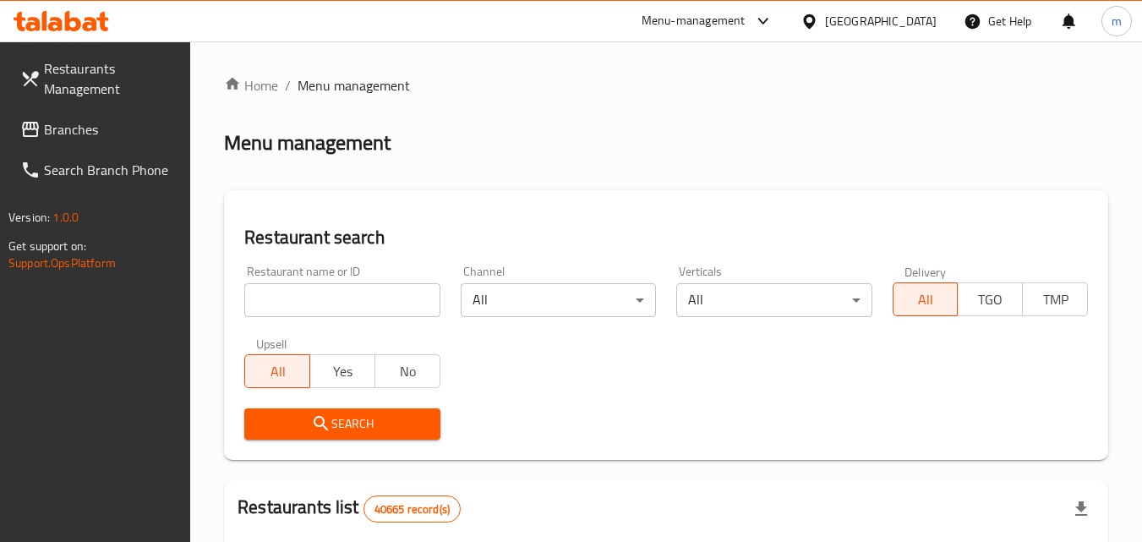
click at [331, 294] on input "search" at bounding box center [341, 300] width 195 height 34
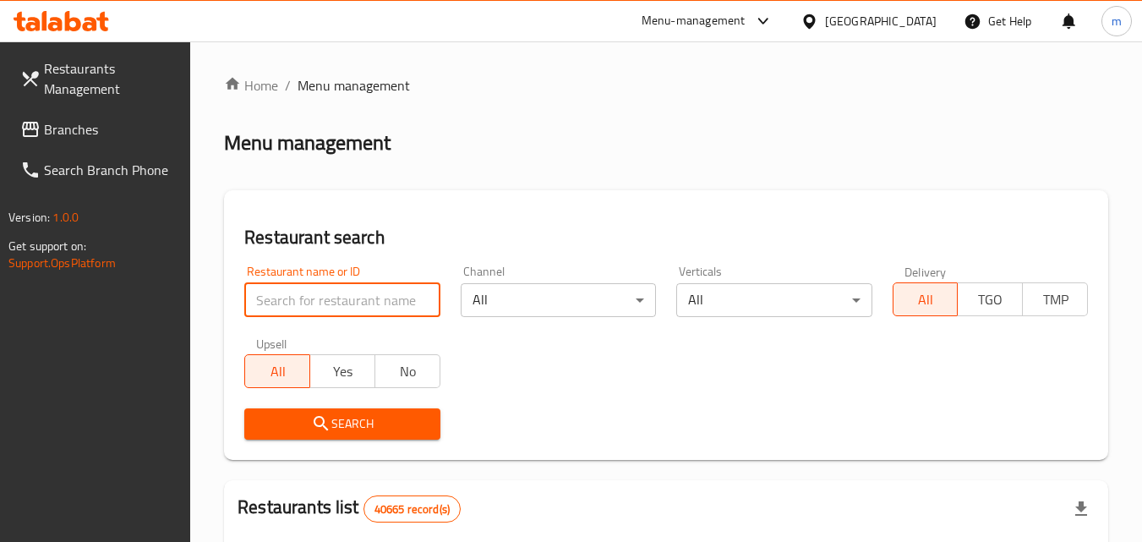
paste input "698224"
type input "698224"
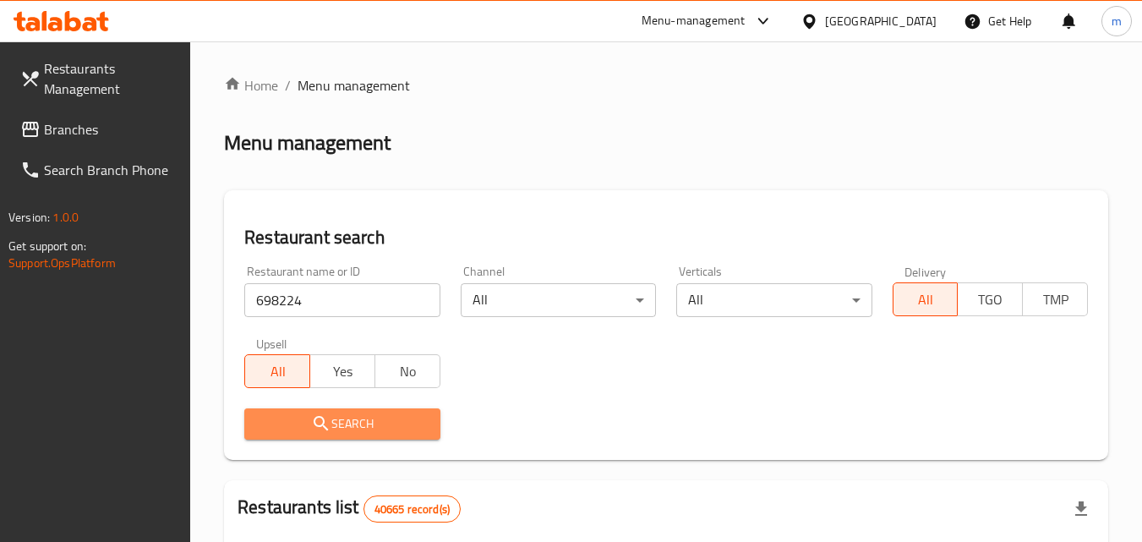
click at [392, 434] on span "Search" at bounding box center [342, 423] width 168 height 21
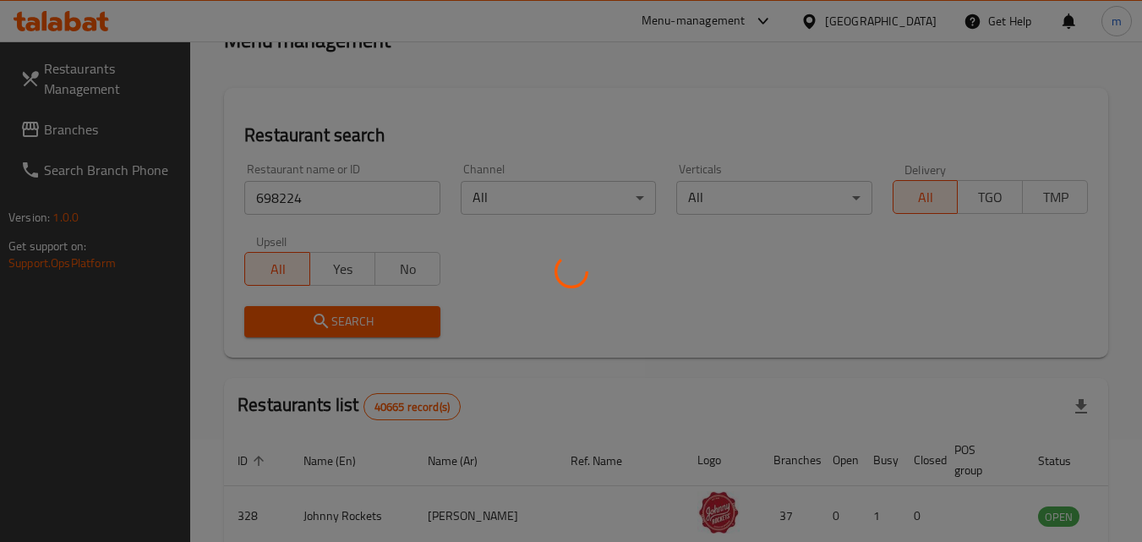
scroll to position [212, 0]
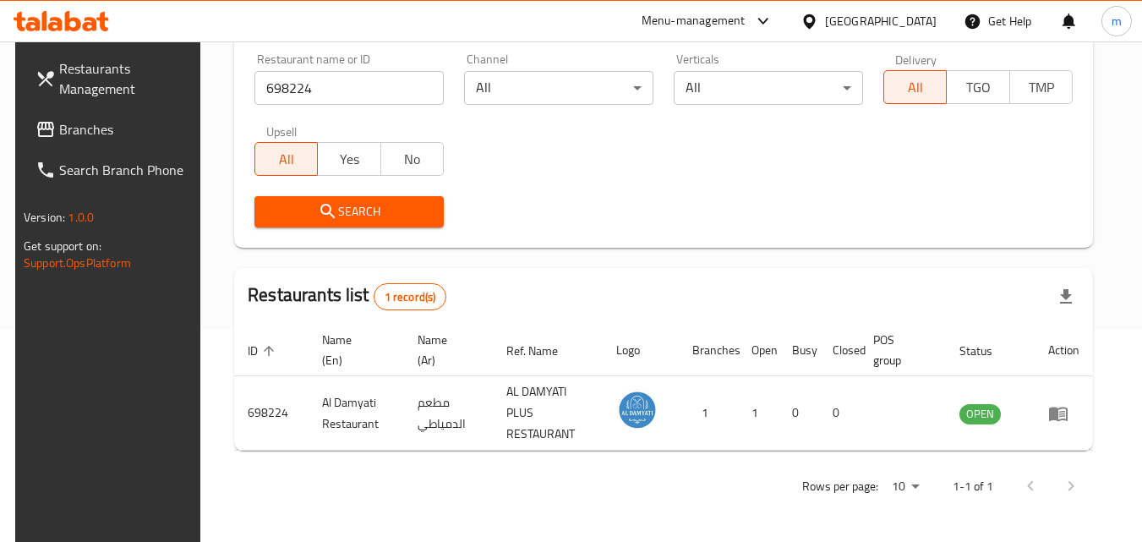
click at [851, 24] on div "United Arab Emirates" at bounding box center [881, 21] width 112 height 19
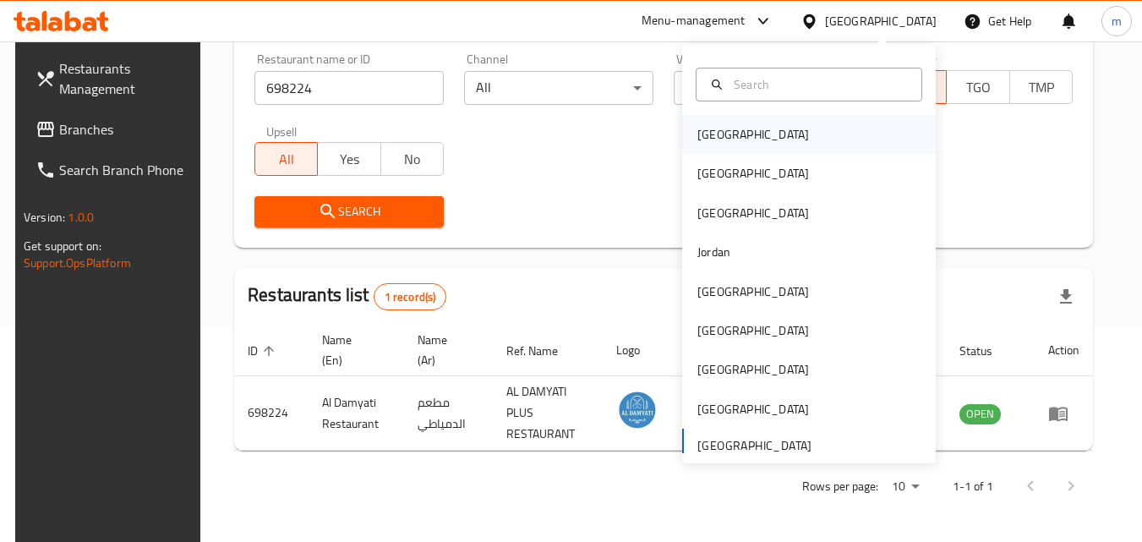
click at [716, 142] on div "[GEOGRAPHIC_DATA]" at bounding box center [754, 134] width 112 height 19
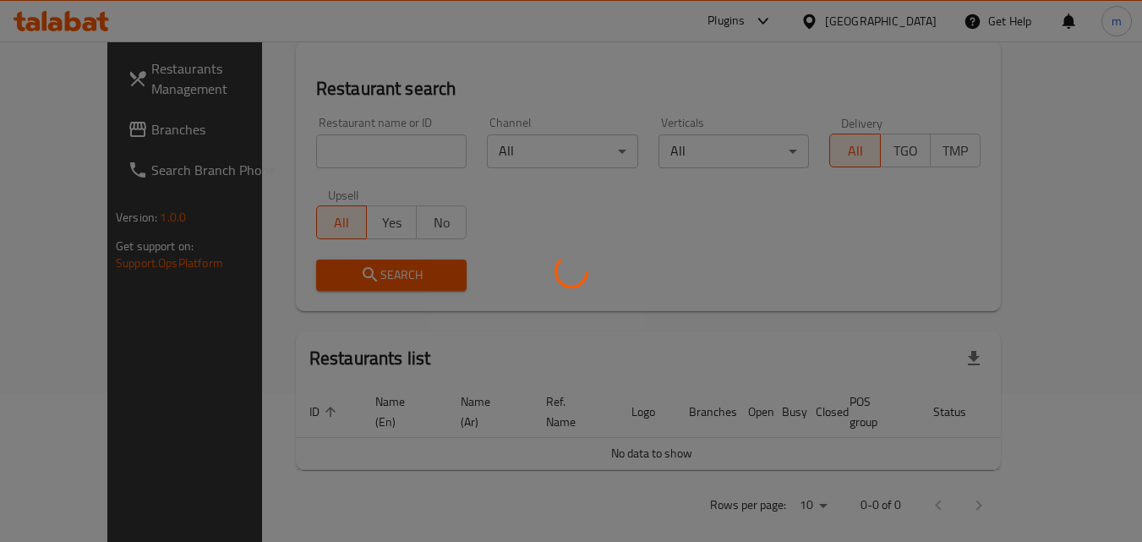
scroll to position [212, 0]
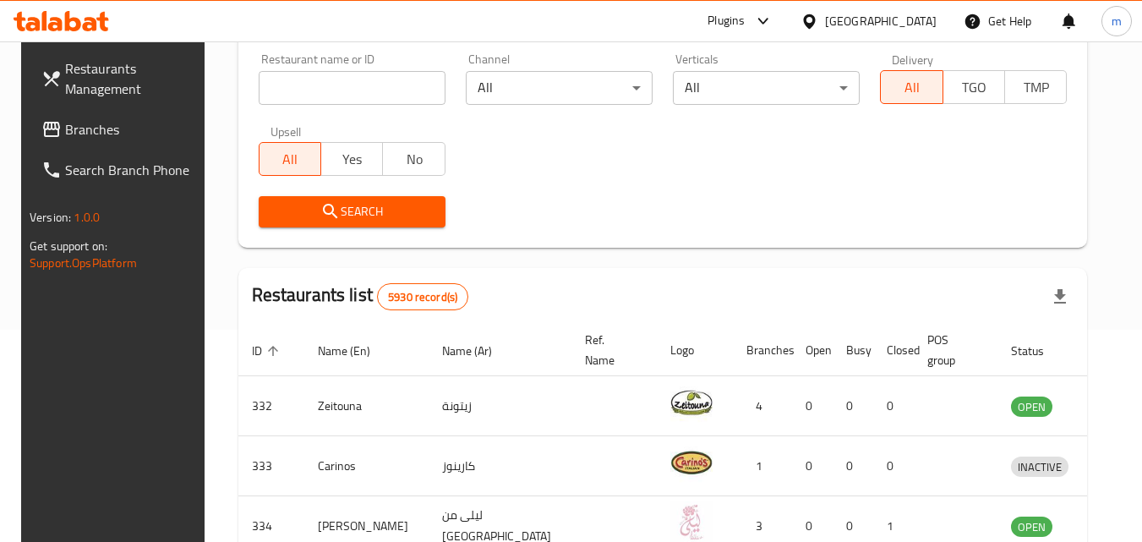
click at [107, 134] on span "Branches" at bounding box center [132, 129] width 134 height 20
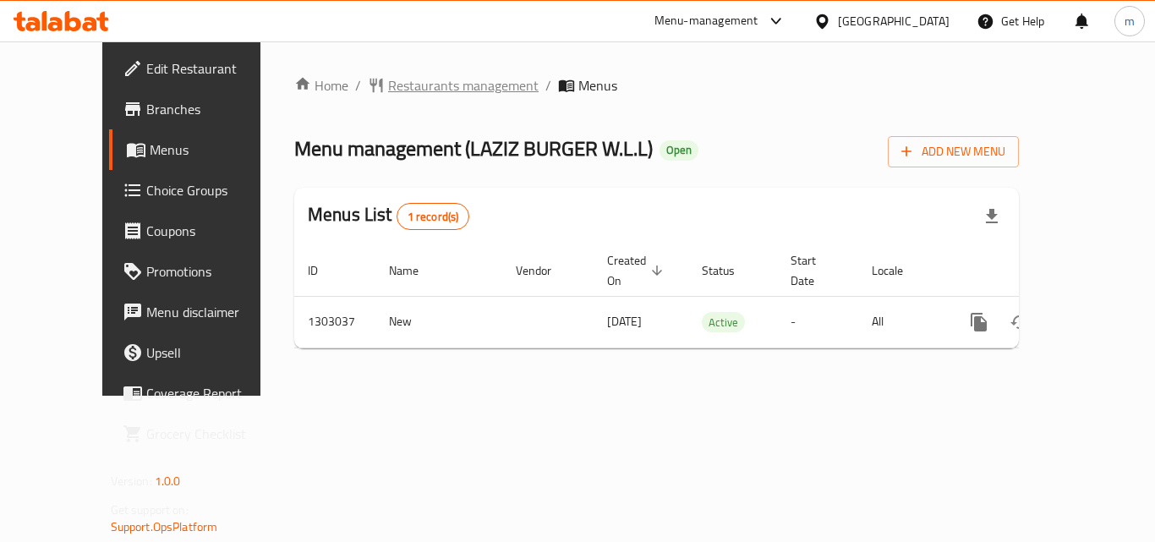
click at [392, 84] on span "Restaurants management" at bounding box center [463, 85] width 151 height 20
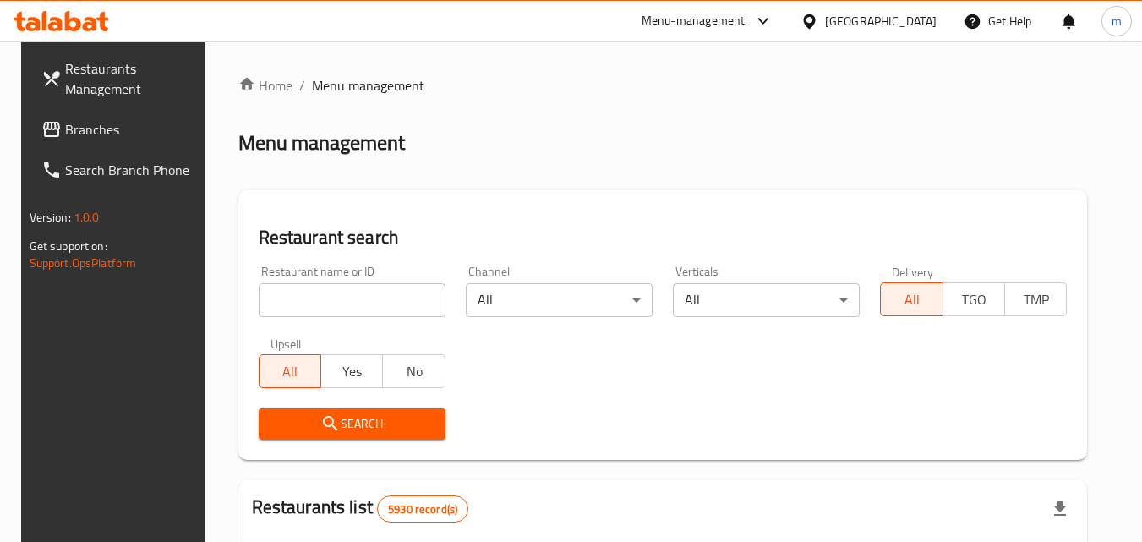
click at [315, 303] on input "search" at bounding box center [352, 300] width 187 height 34
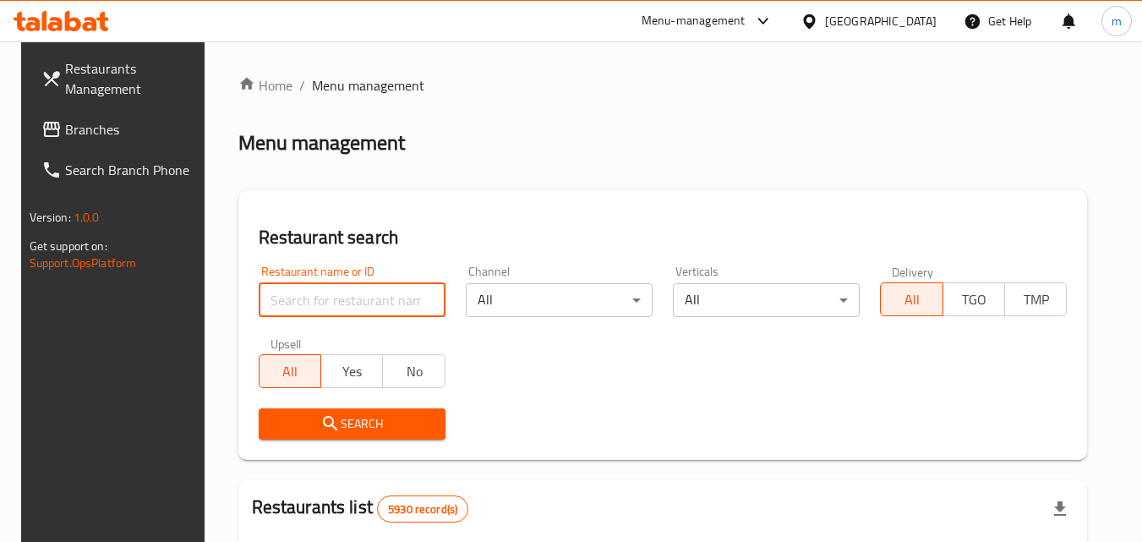
paste input "702684"
type input "702684"
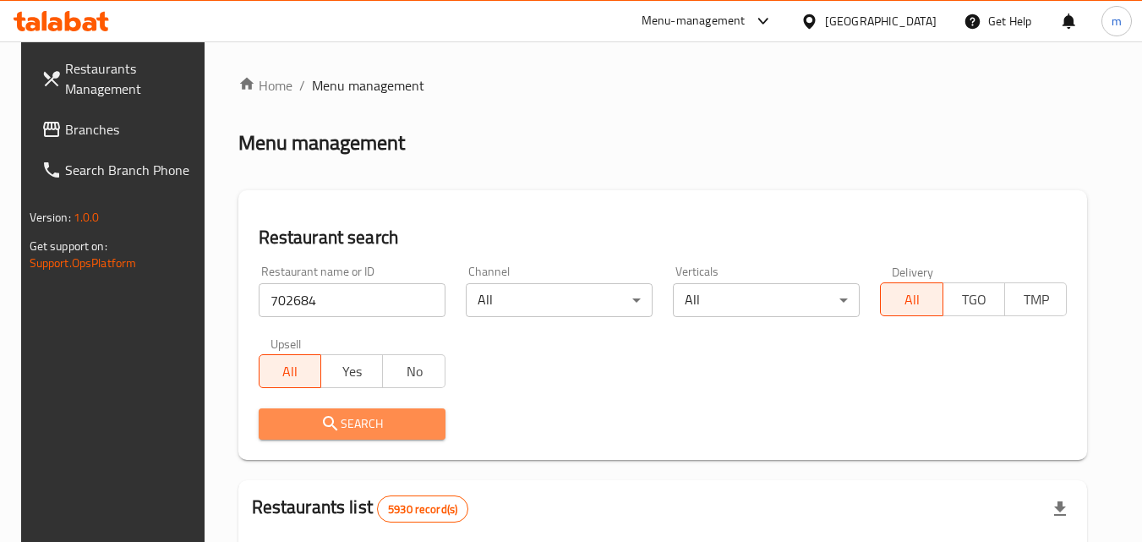
click at [378, 424] on span "Search" at bounding box center [352, 423] width 160 height 21
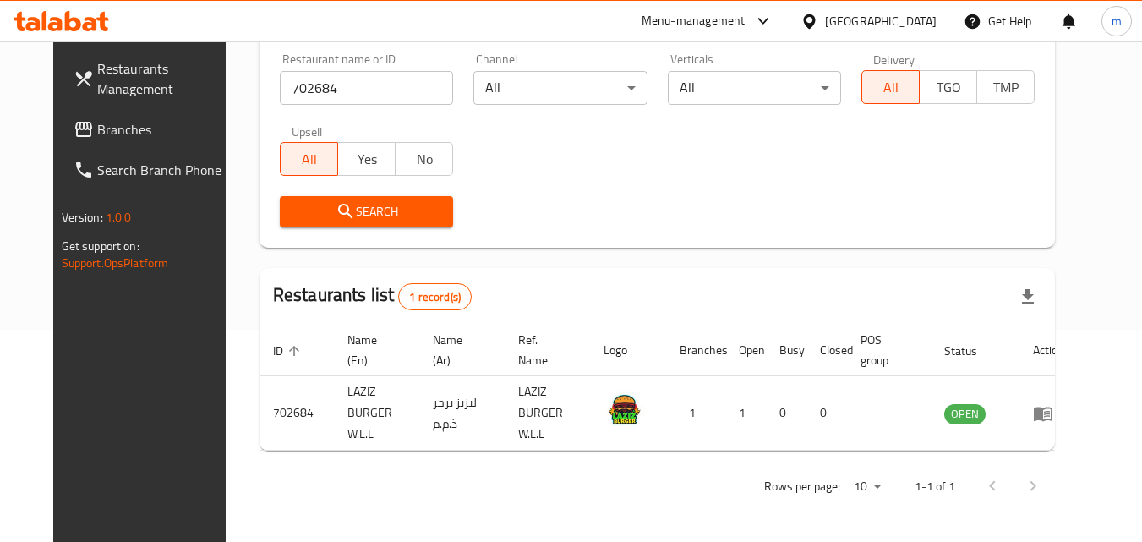
scroll to position [198, 0]
